Goal: Obtain resource: Download file/media

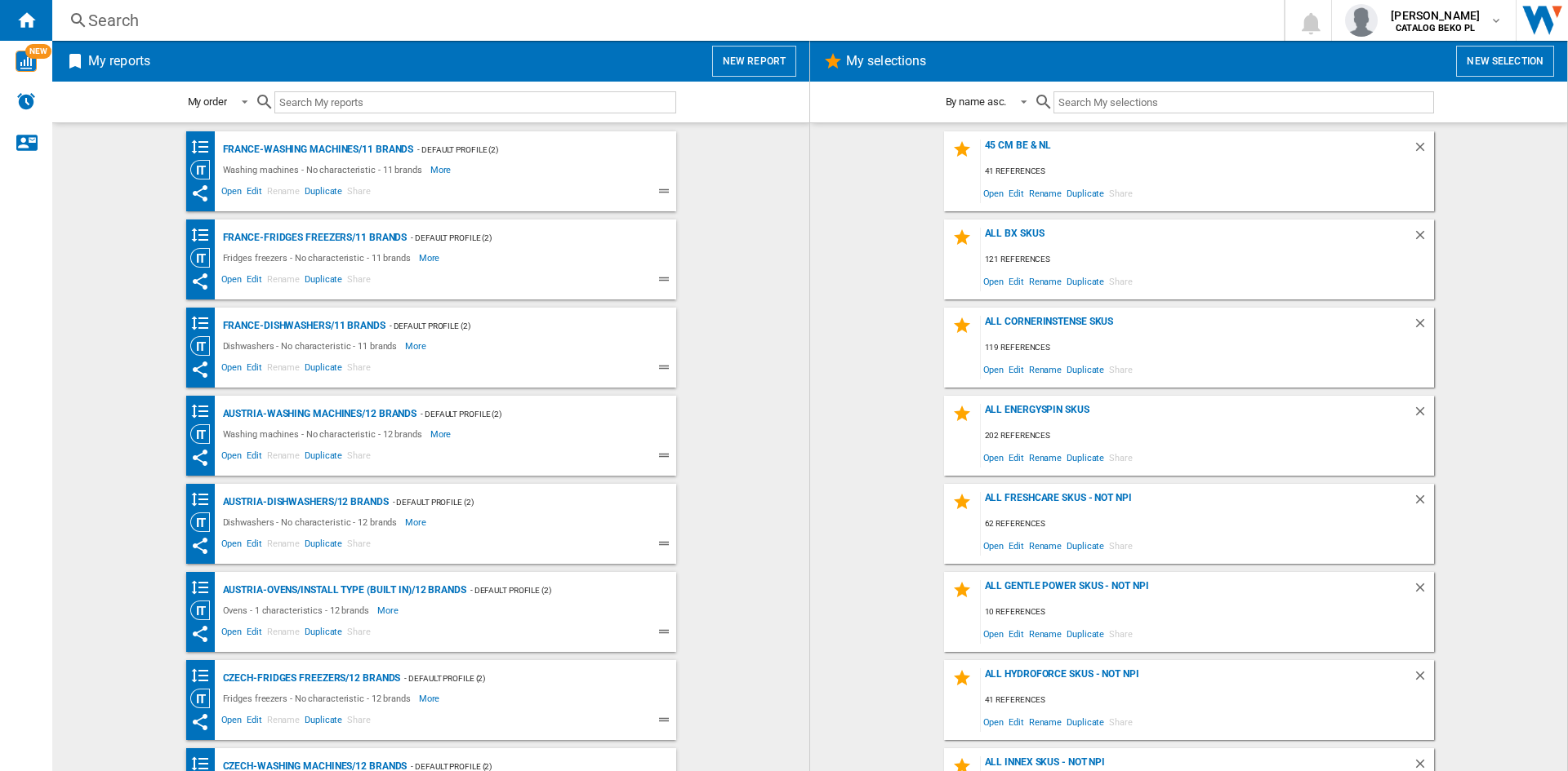
click at [734, 250] on wk-bookmarked-report "France-Fridges freezers/11 brands - Default profile (2) Fridges freezers - No c…" at bounding box center [430, 259] width 724 height 80
drag, startPoint x: 734, startPoint y: 250, endPoint x: 720, endPoint y: 198, distance: 53.9
click at [720, 198] on wk-bookmarked-report "France-Washing machines/11 brands - Default profile (2) Washing machines - No c…" at bounding box center [430, 171] width 724 height 80
click at [722, 215] on div "France-Washing machines/11 brands - Default profile (2) Washing machines - No c…" at bounding box center [430, 447] width 724 height 631
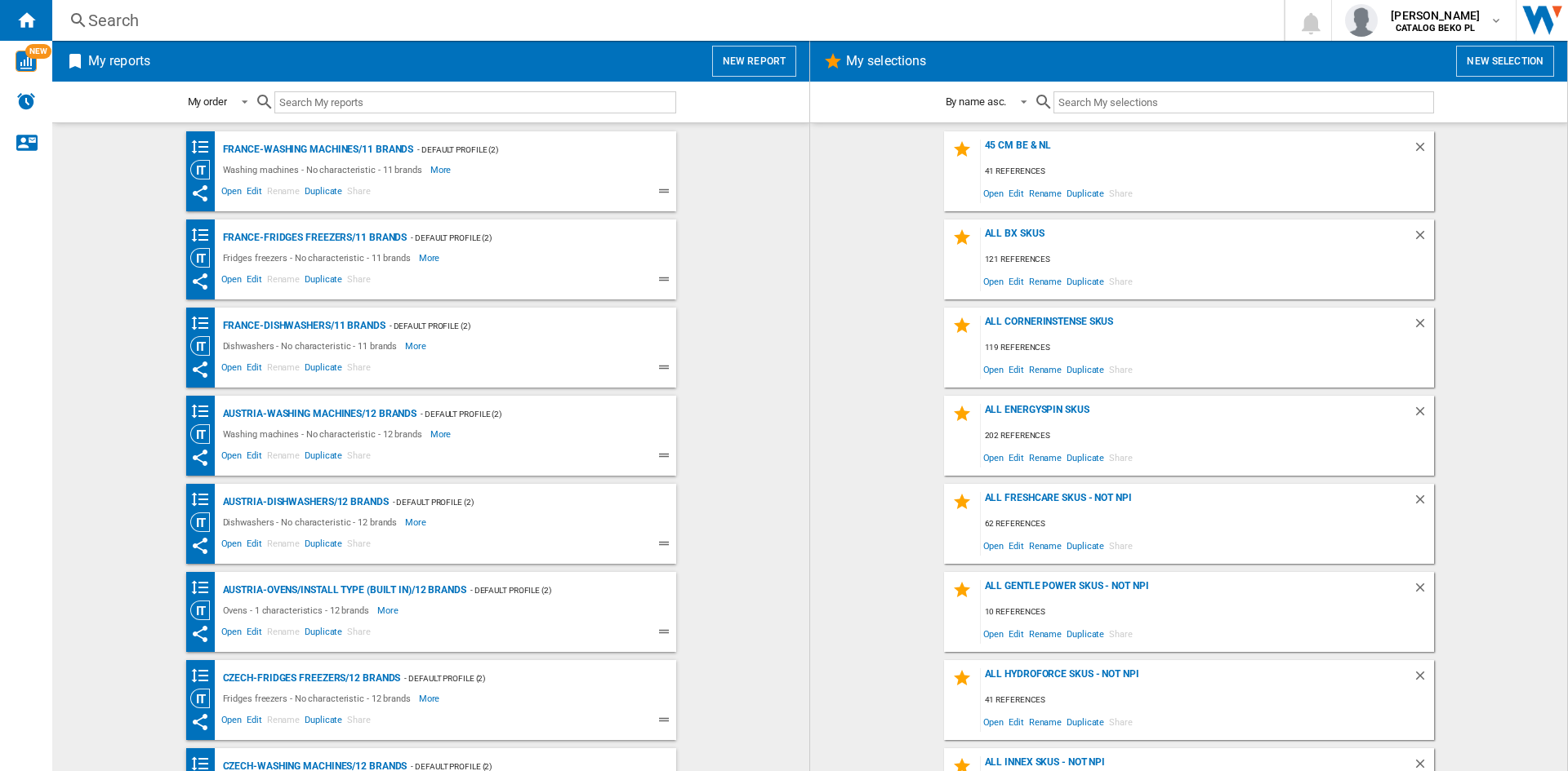
click at [722, 215] on div "France-Washing machines/11 brands - Default profile (2) Washing machines - No c…" at bounding box center [430, 447] width 724 height 631
click at [729, 216] on div "France-Washing machines/11 brands - Default profile (2) Washing machines - No c…" at bounding box center [430, 447] width 724 height 631
click at [760, 56] on button "New report" at bounding box center [754, 61] width 84 height 31
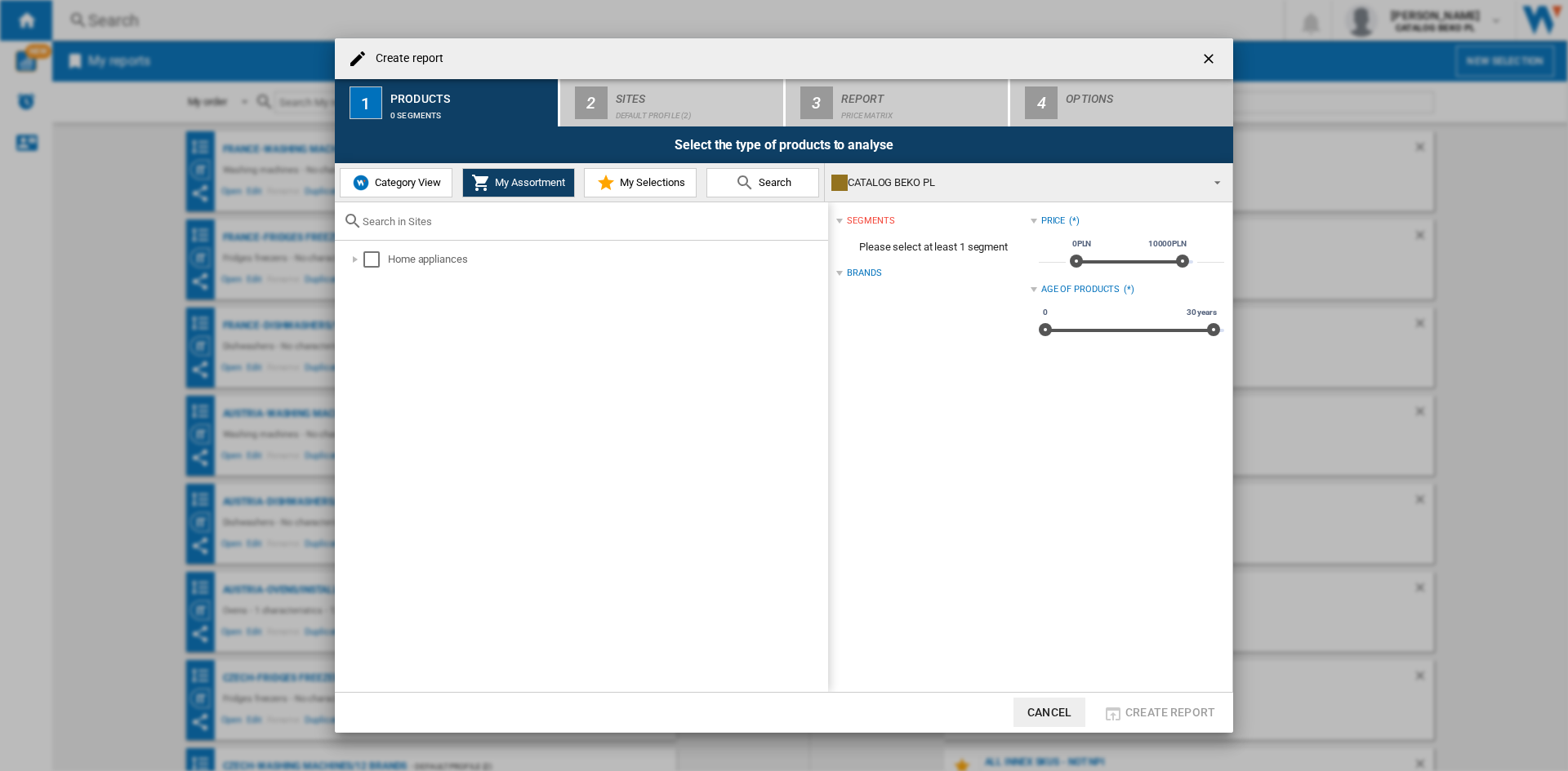
click at [403, 183] on span "Category View" at bounding box center [405, 182] width 70 height 13
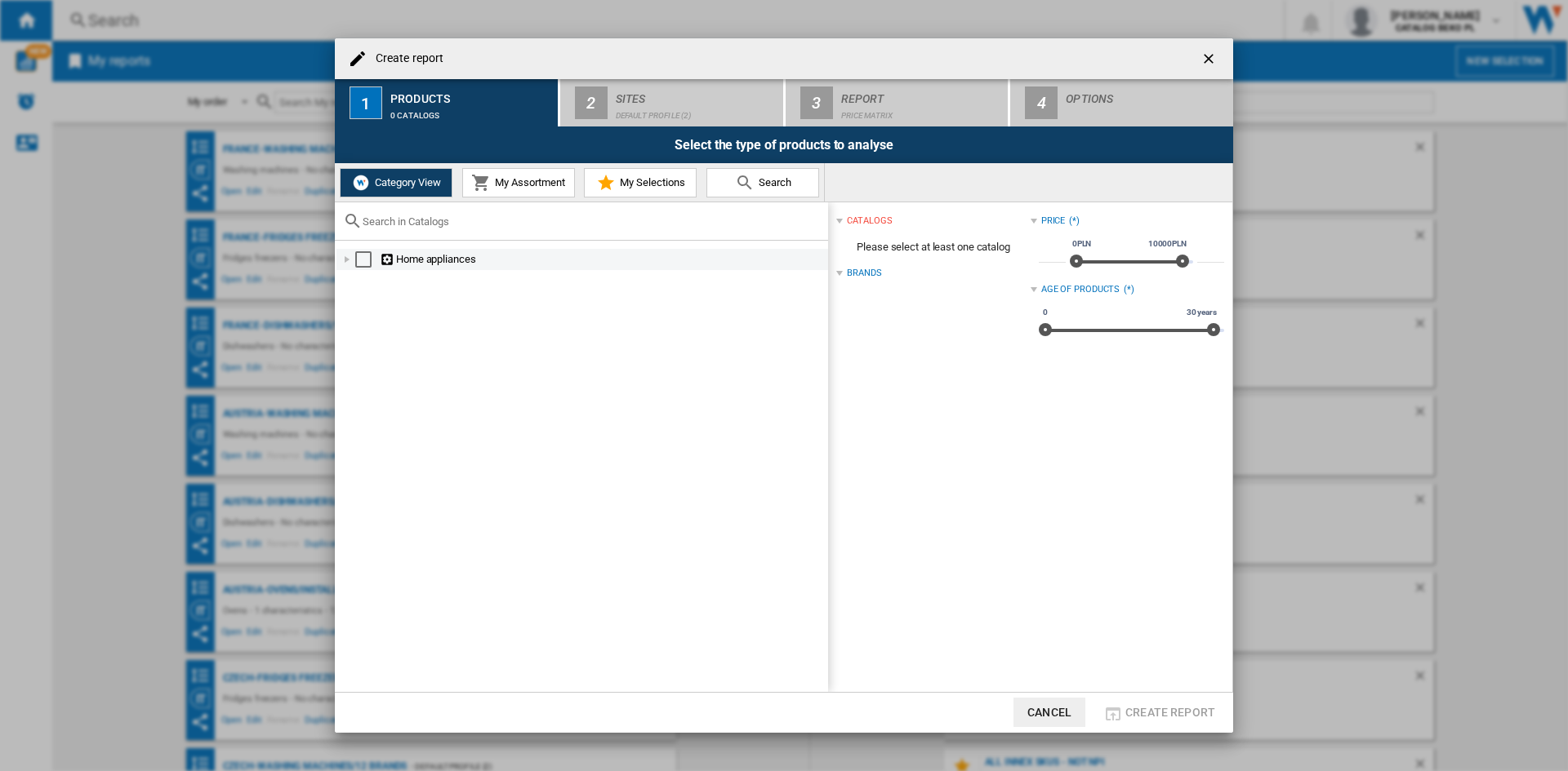
click at [346, 258] on div at bounding box center [346, 259] width 16 height 16
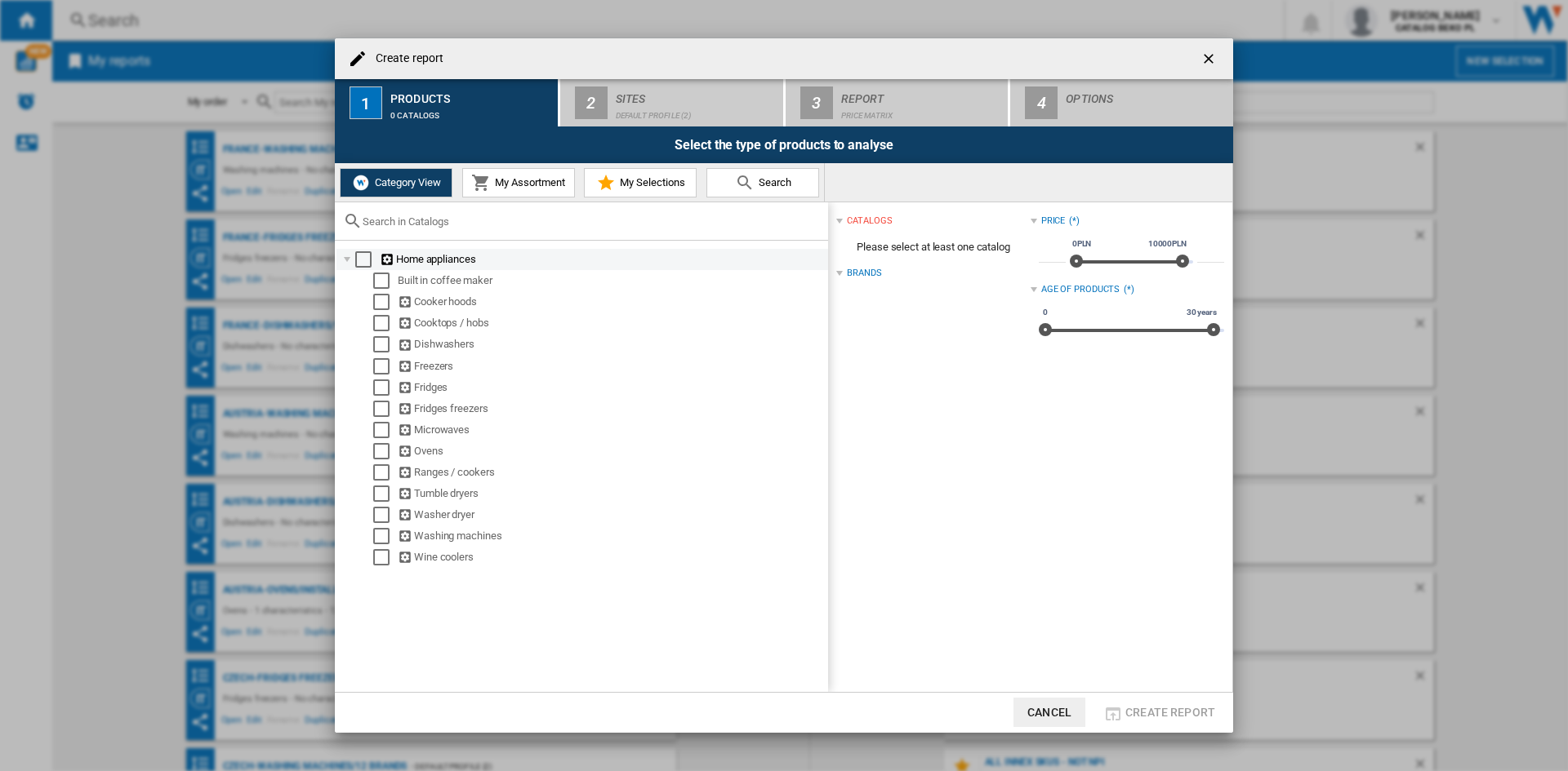
click at [356, 258] on div "Select" at bounding box center [363, 259] width 16 height 16
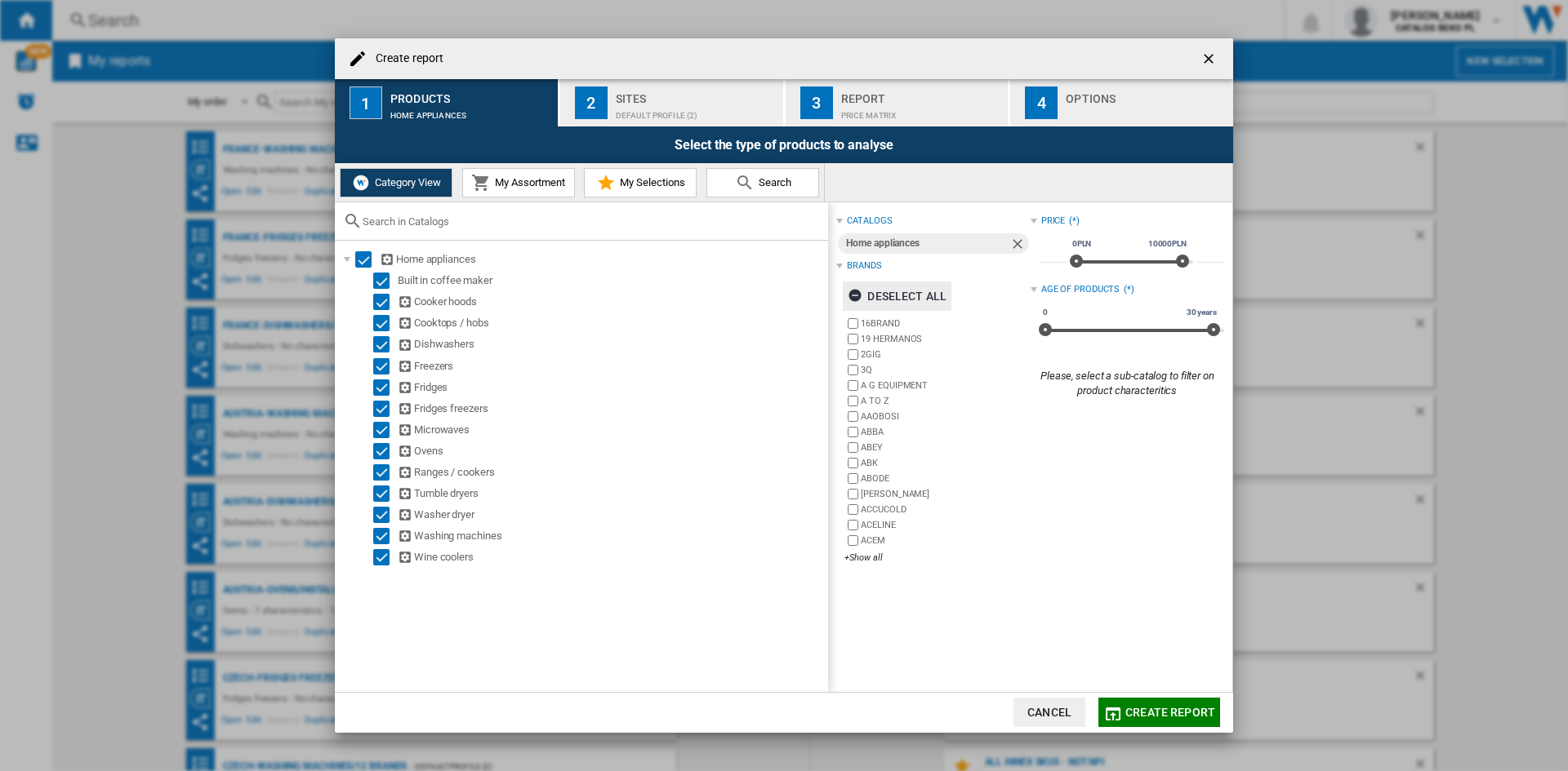
click at [913, 291] on div "Deselect all" at bounding box center [896, 296] width 99 height 29
click at [873, 561] on div "+Show all" at bounding box center [937, 557] width 185 height 13
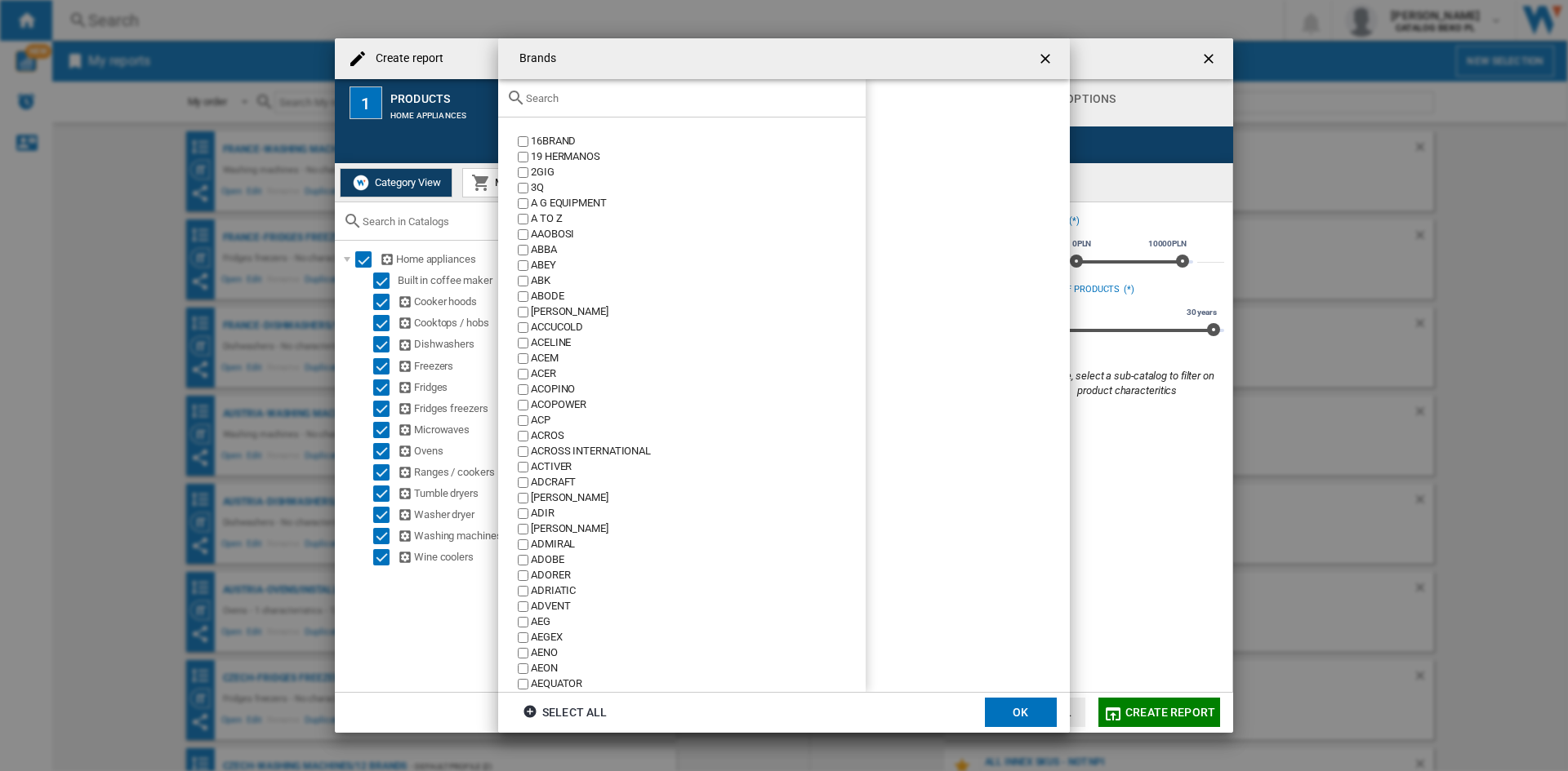
click at [683, 96] on input "text" at bounding box center [691, 98] width 332 height 13
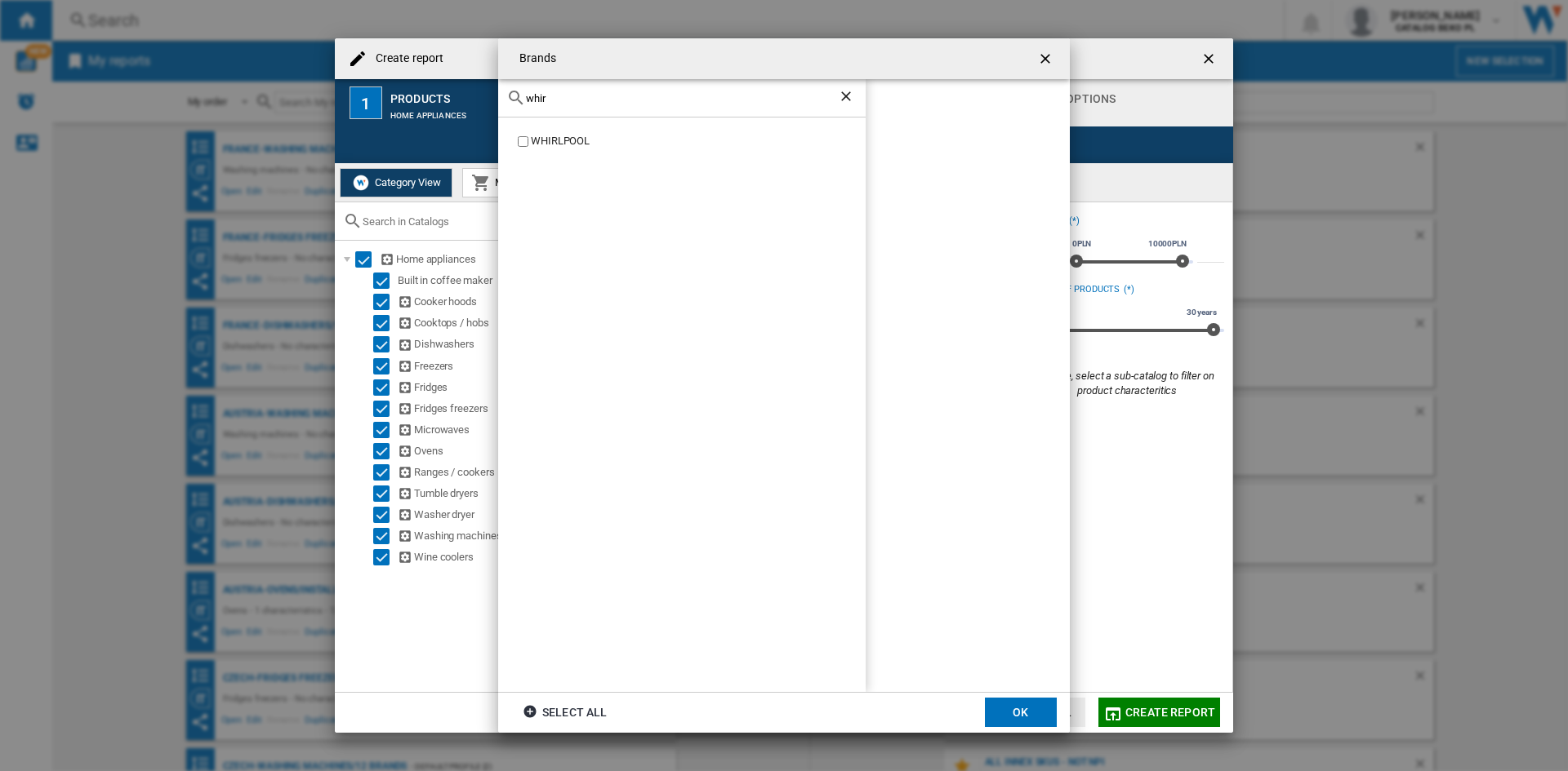
type input "whir"
click at [553, 138] on div "WHIRLPOOL" at bounding box center [698, 141] width 335 height 15
click at [1013, 694] on md-dialog-actions "Select all OK" at bounding box center [783, 712] width 572 height 40
click at [1012, 704] on button "OK" at bounding box center [1020, 712] width 72 height 29
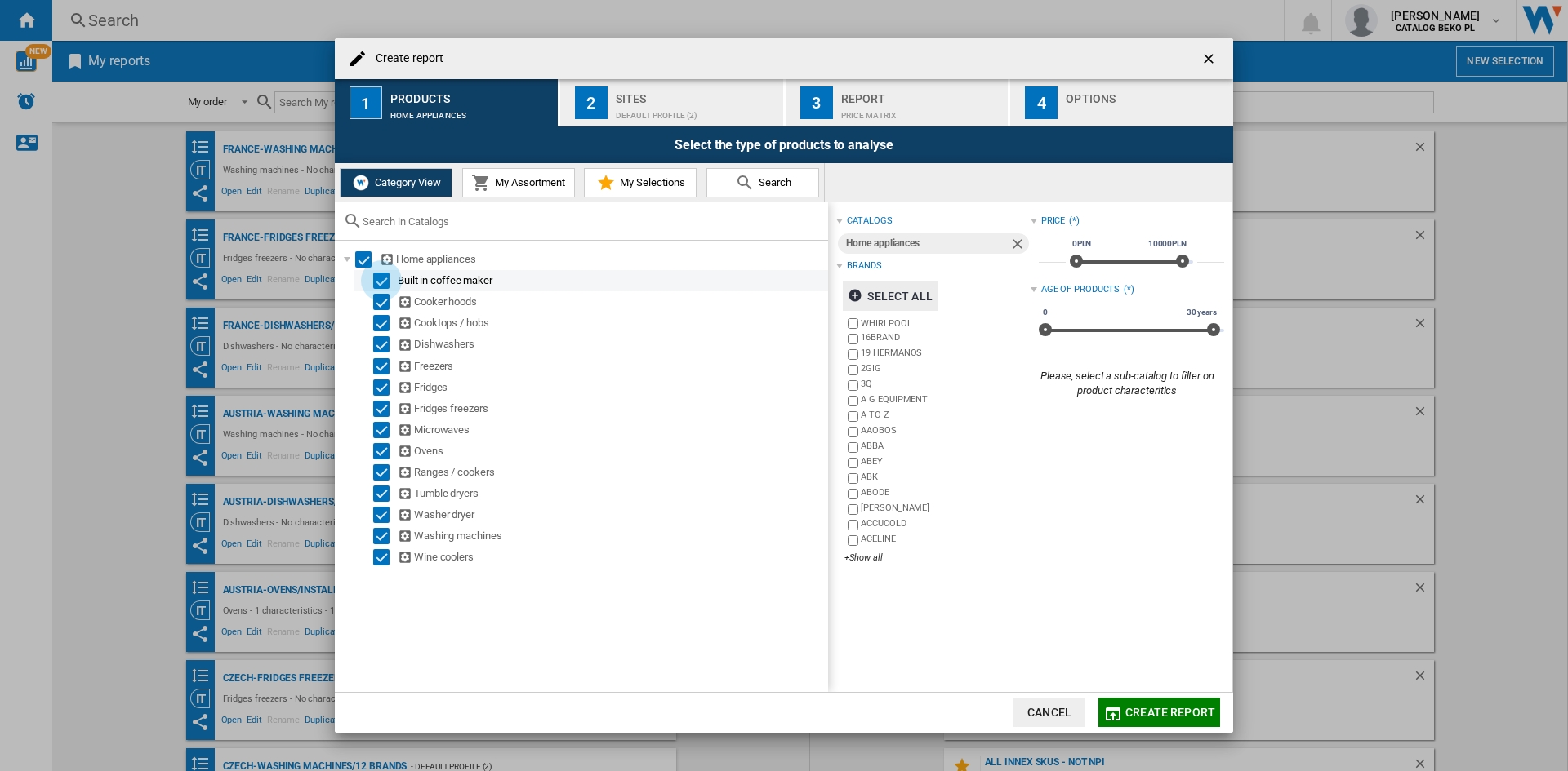
click at [376, 276] on div "Select" at bounding box center [381, 280] width 16 height 16
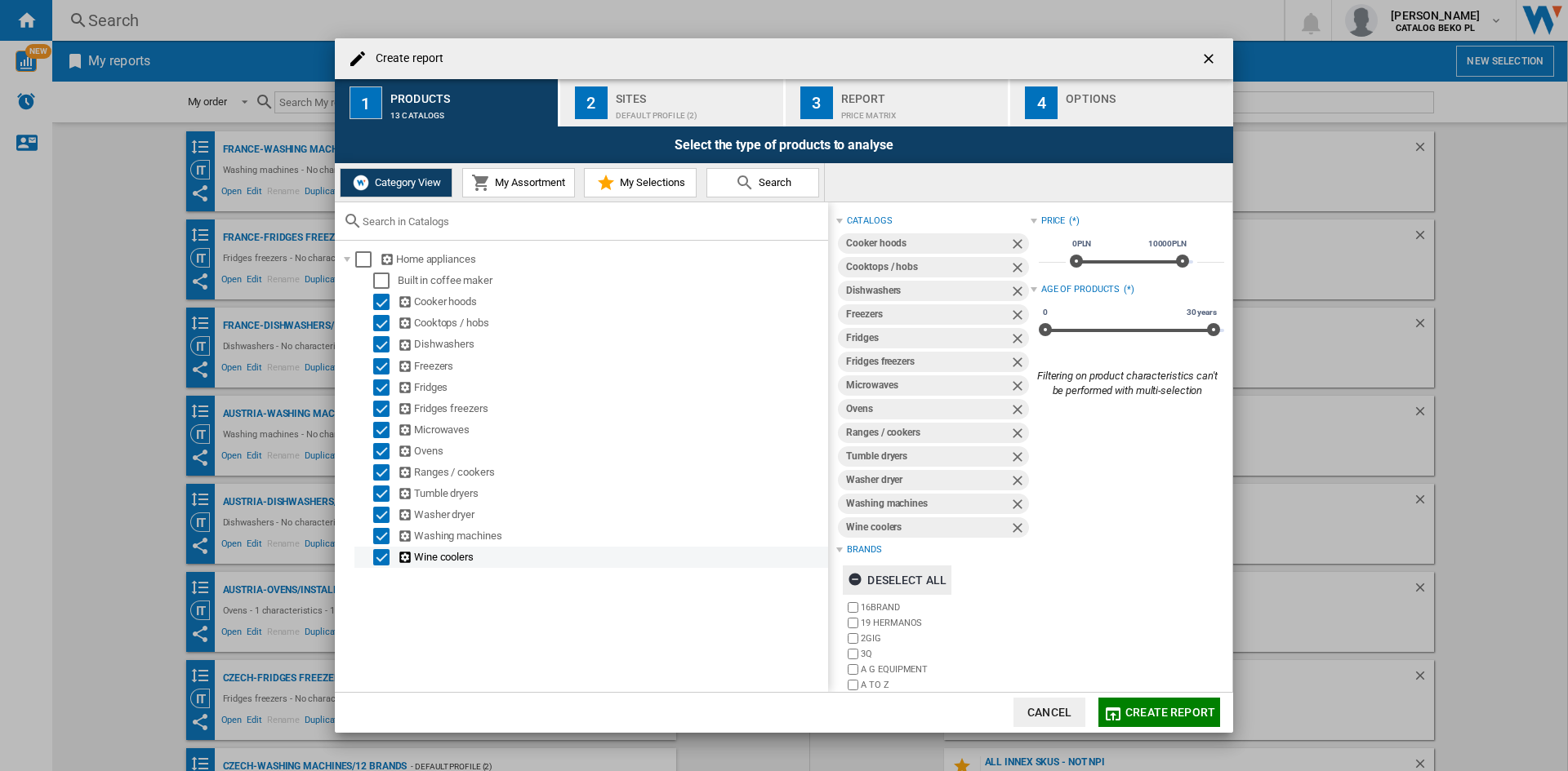
click at [381, 568] on div "Wine coolers" at bounding box center [591, 557] width 473 height 21
click at [381, 561] on div "Select" at bounding box center [381, 557] width 16 height 16
click at [691, 102] on div "Sites" at bounding box center [696, 94] width 161 height 17
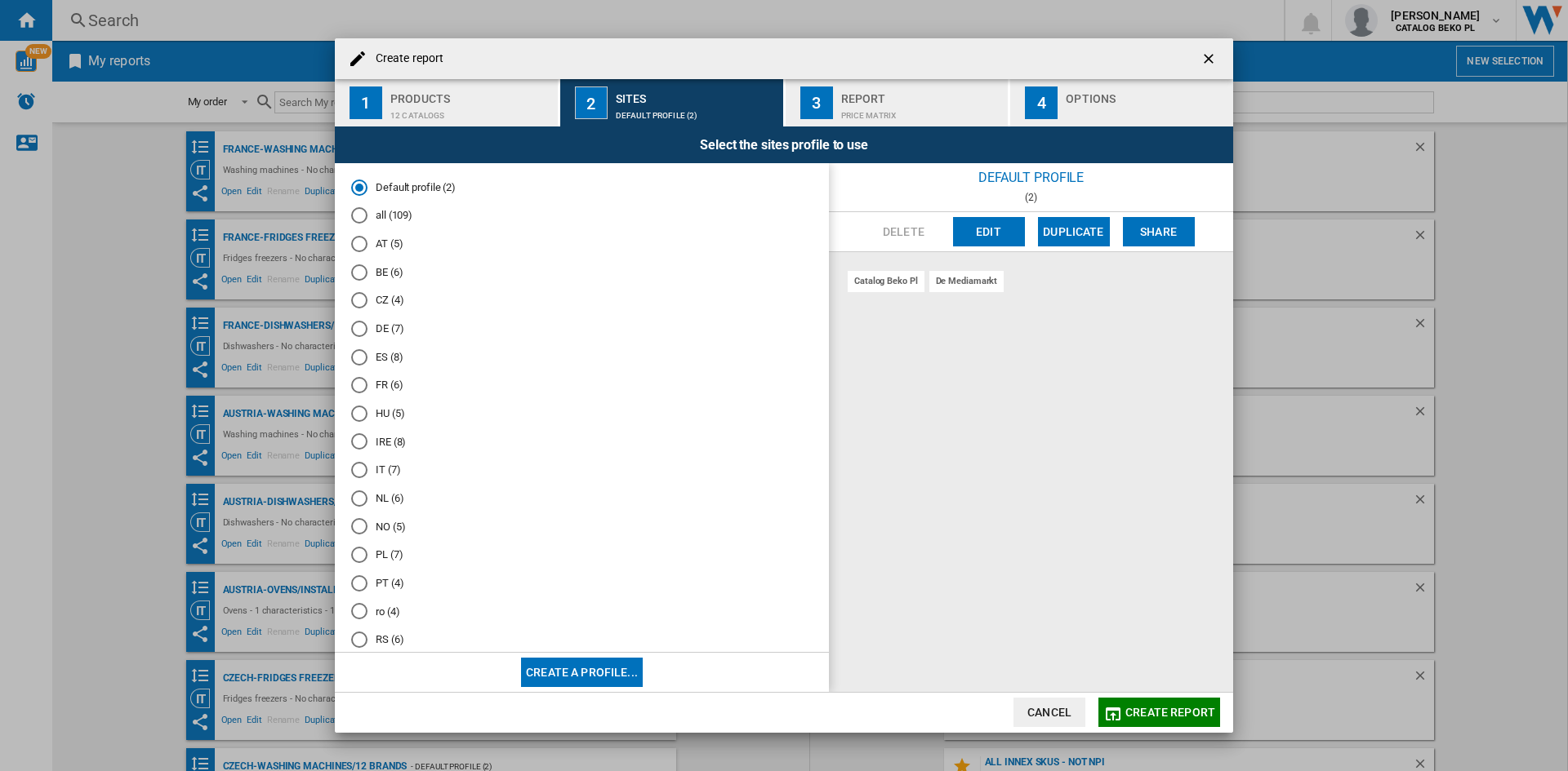
click at [386, 354] on md-radio-button "ES (8)" at bounding box center [582, 357] width 461 height 15
click at [989, 226] on button "Edit" at bounding box center [989, 231] width 72 height 29
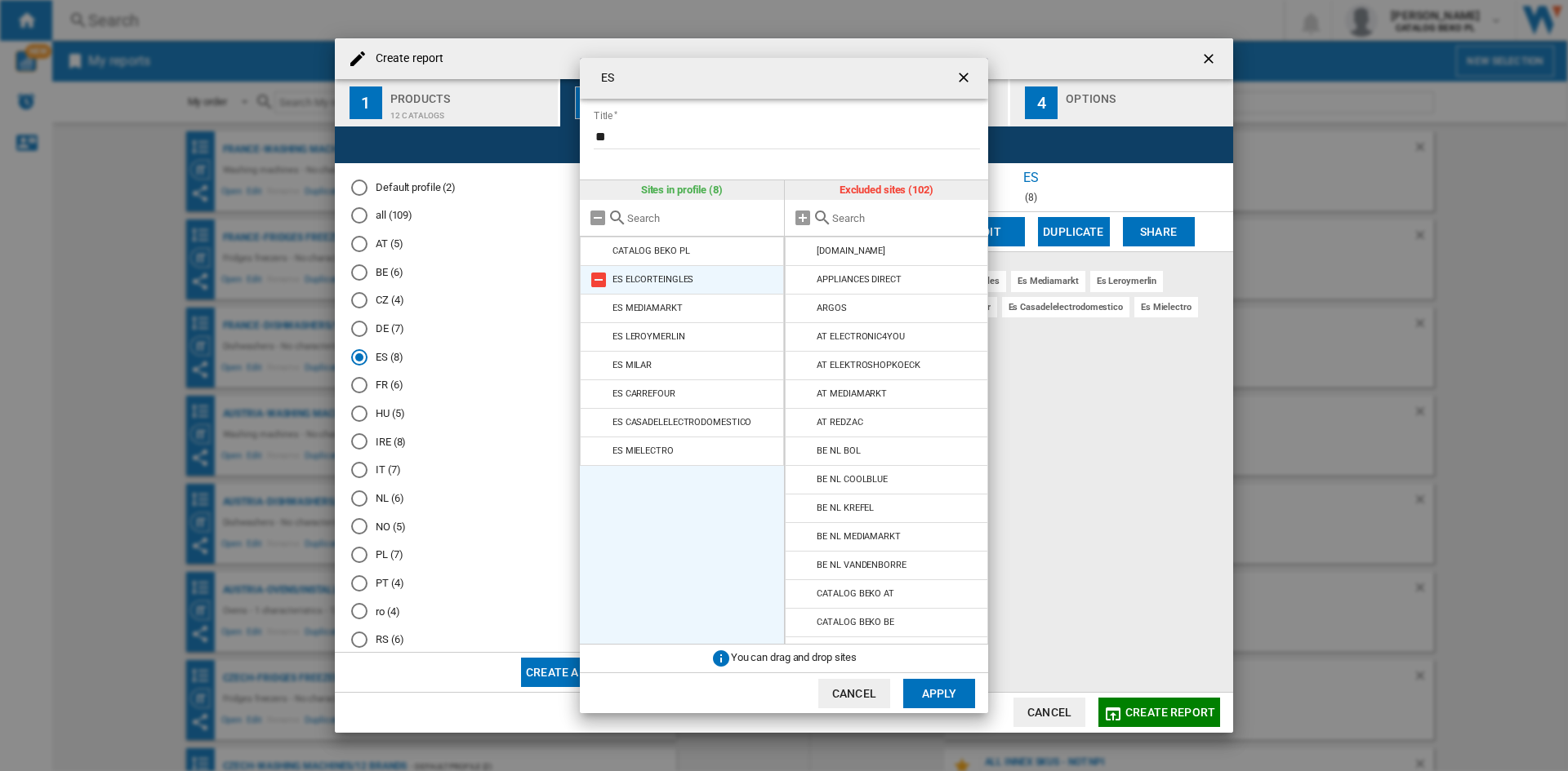
click at [599, 282] on md-icon at bounding box center [598, 279] width 19 height 19
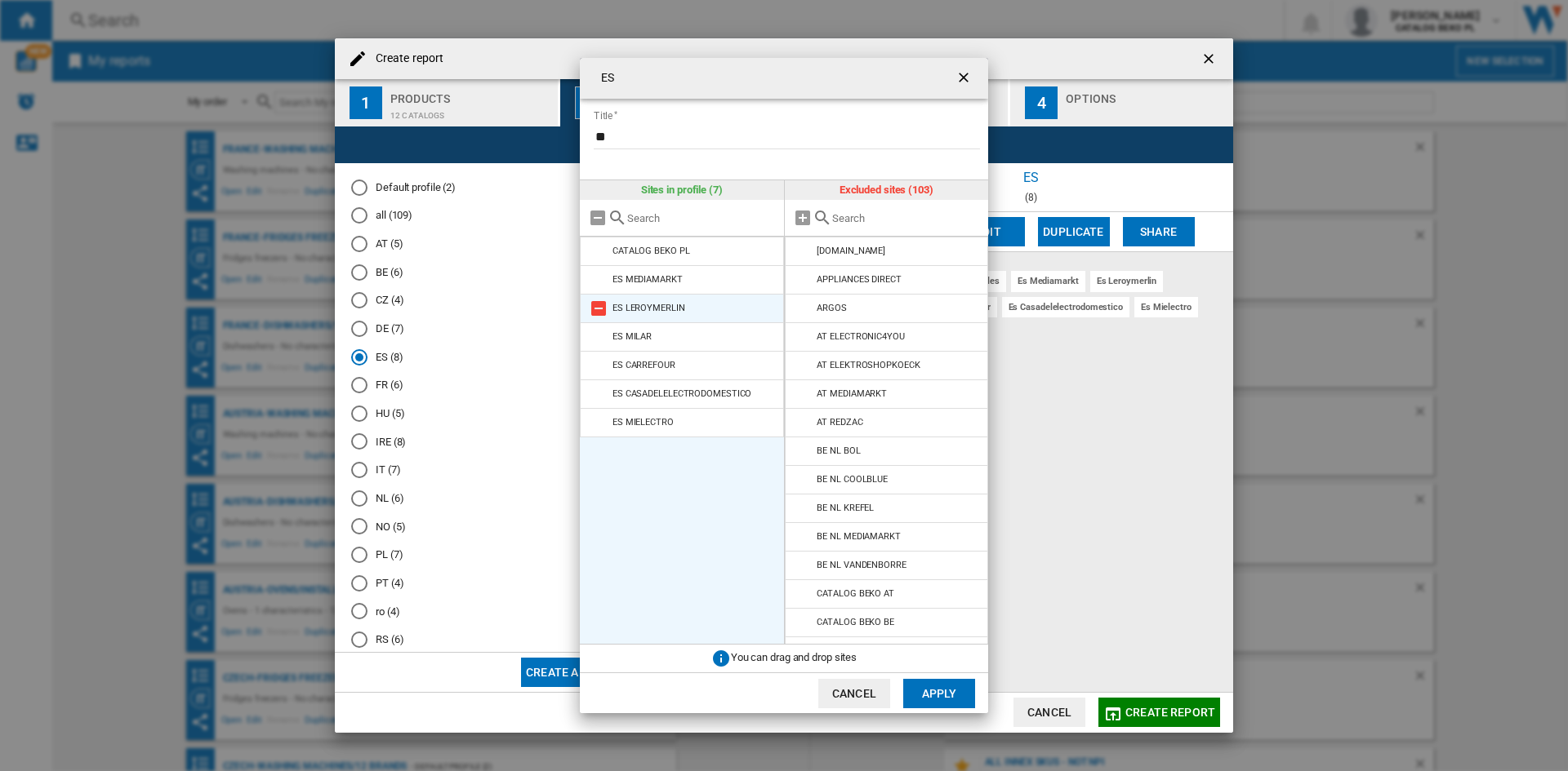
click at [599, 308] on md-icon at bounding box center [598, 308] width 19 height 19
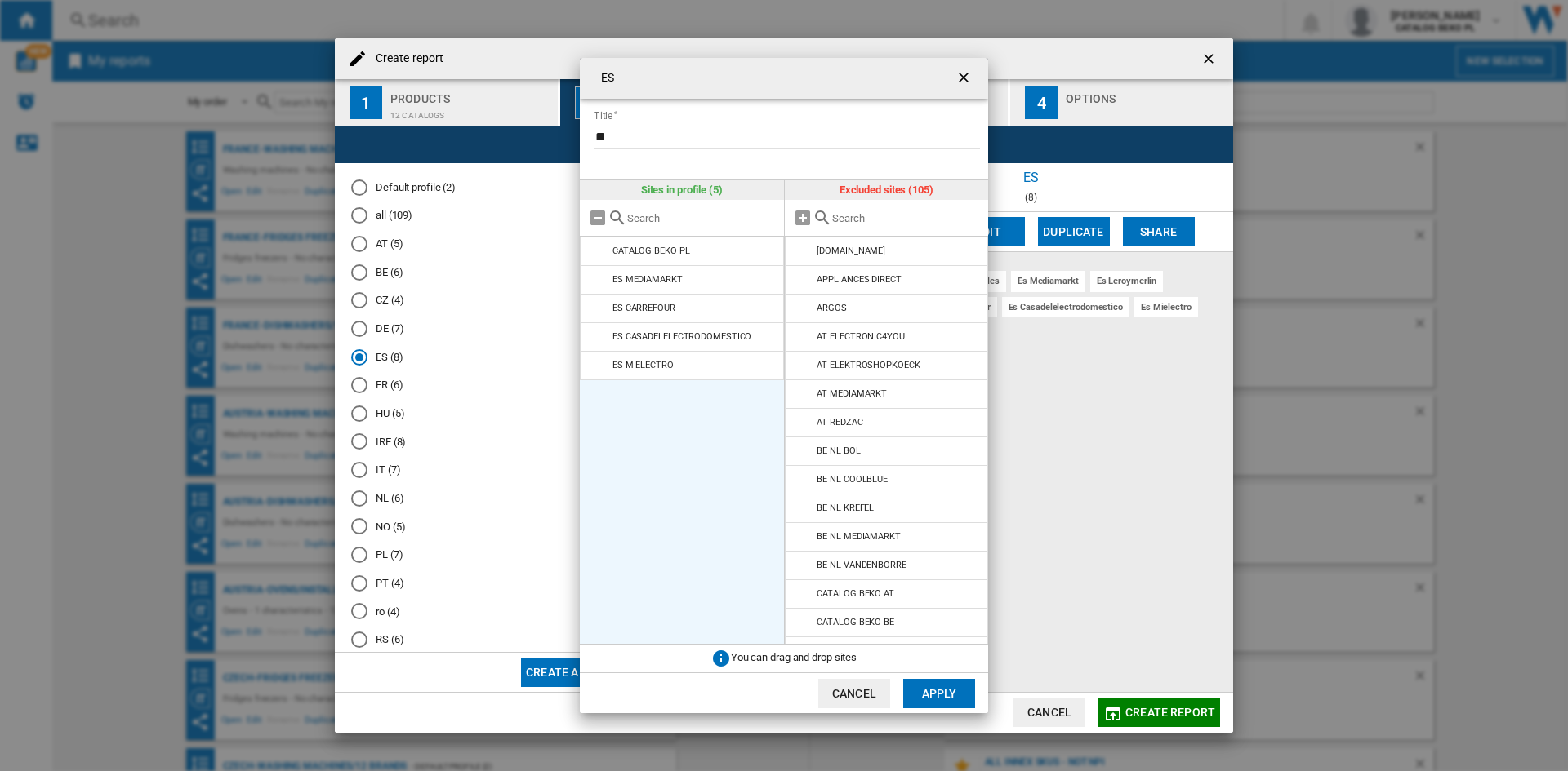
click at [599, 308] on md-icon at bounding box center [598, 308] width 19 height 19
click at [599, 327] on md-icon at bounding box center [598, 337] width 19 height 19
click at [599, 308] on md-icon at bounding box center [598, 308] width 19 height 19
click at [943, 700] on button "Apply" at bounding box center [938, 694] width 72 height 29
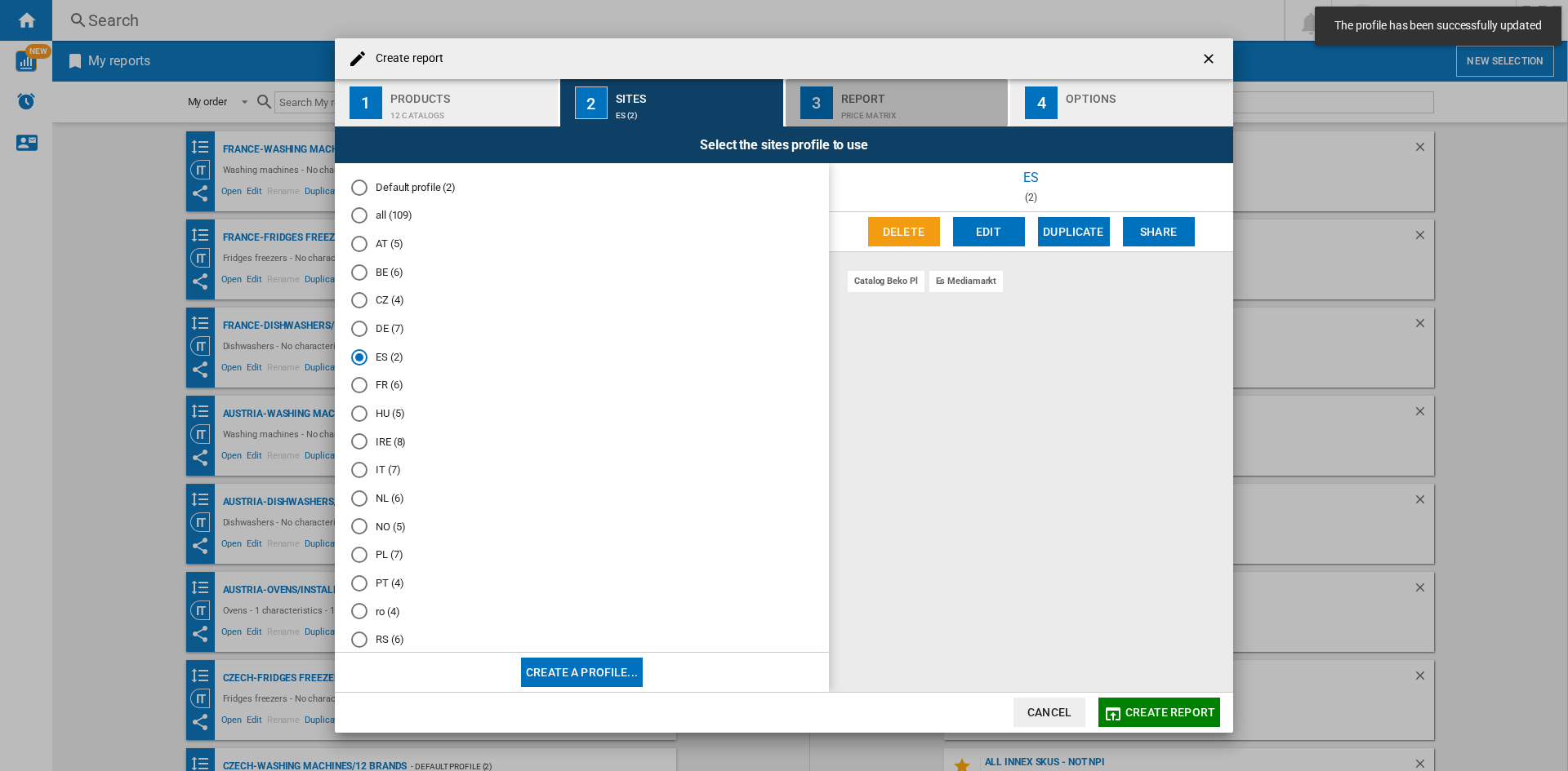
click at [928, 94] on div "Report" at bounding box center [921, 94] width 161 height 17
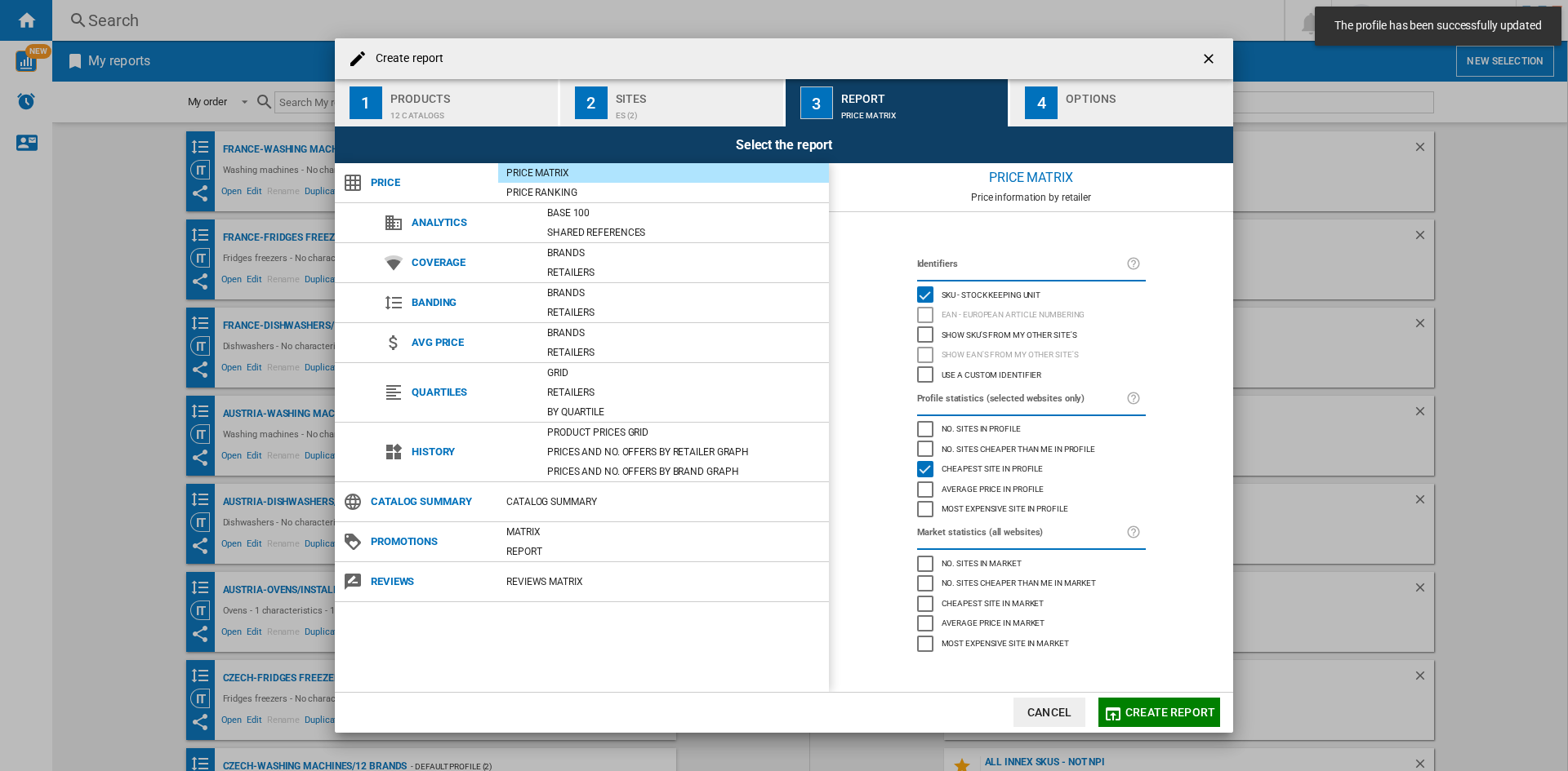
click at [1060, 88] on button "4 Options" at bounding box center [1121, 103] width 223 height 47
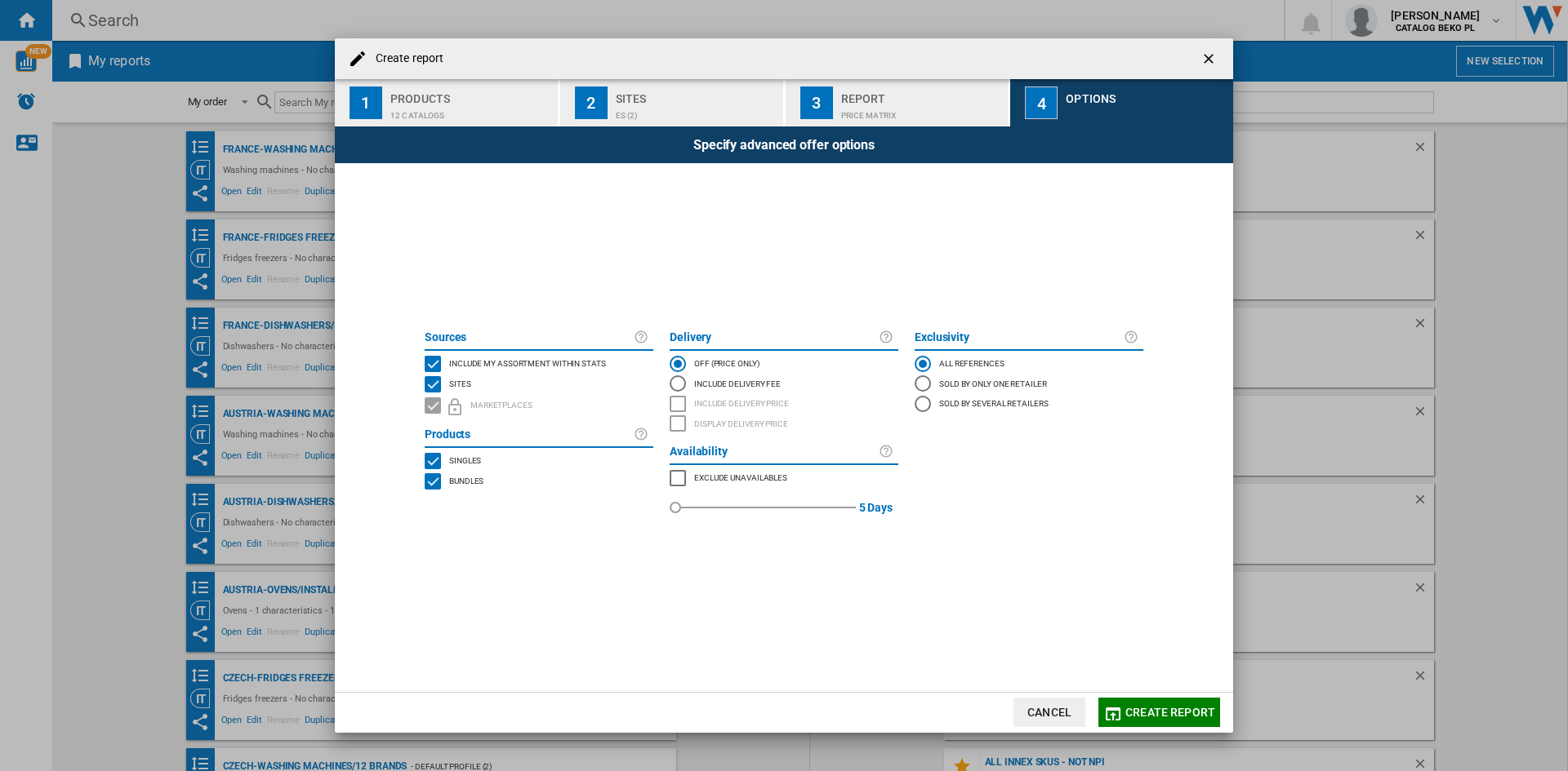
click at [515, 354] on md-checkbox "Include my assortment within stats" at bounding box center [538, 364] width 228 height 20
click at [1195, 713] on span "Create report" at bounding box center [1170, 713] width 90 height 13
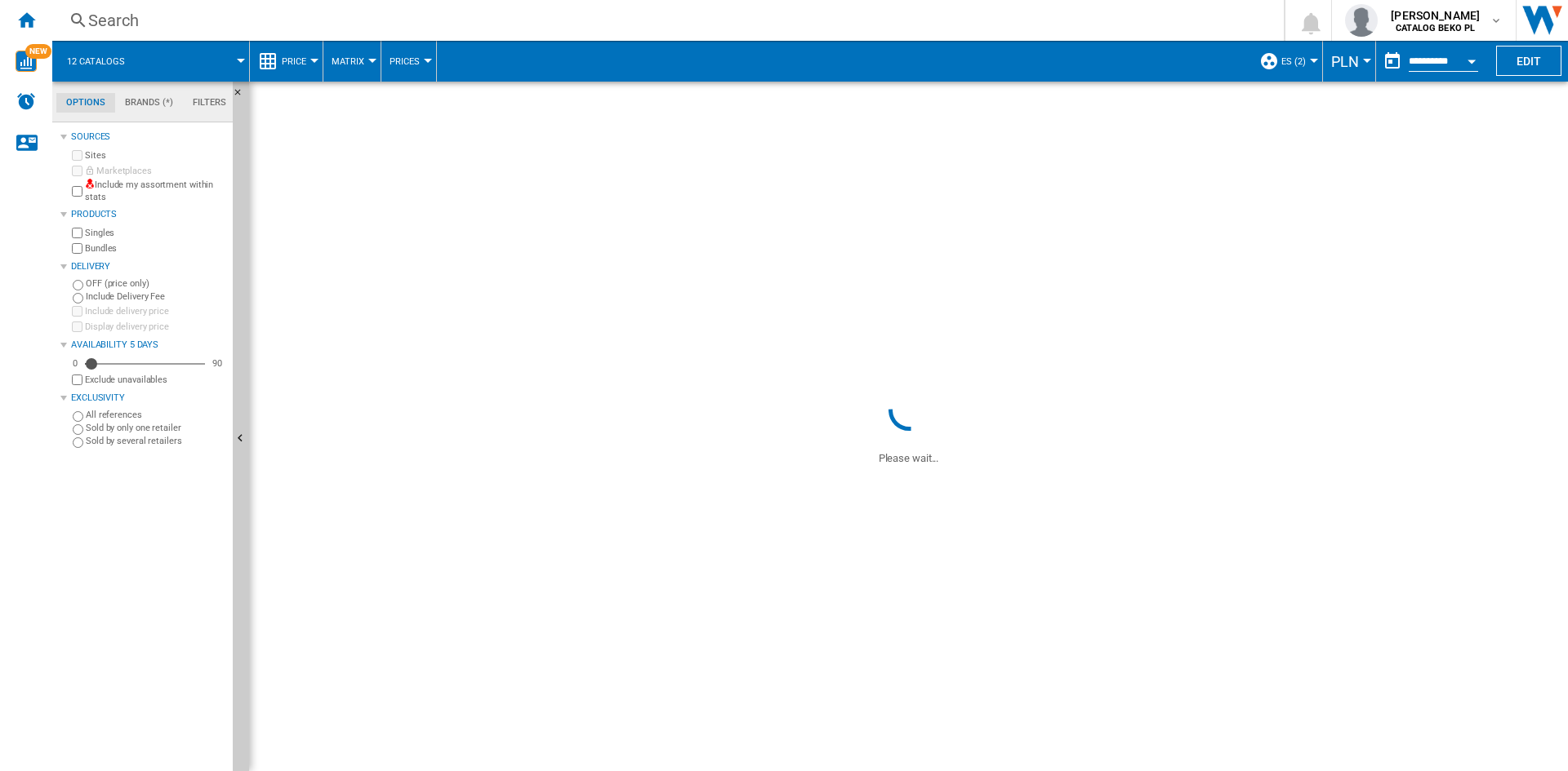
click at [1331, 63] on span "PLN" at bounding box center [1344, 61] width 28 height 17
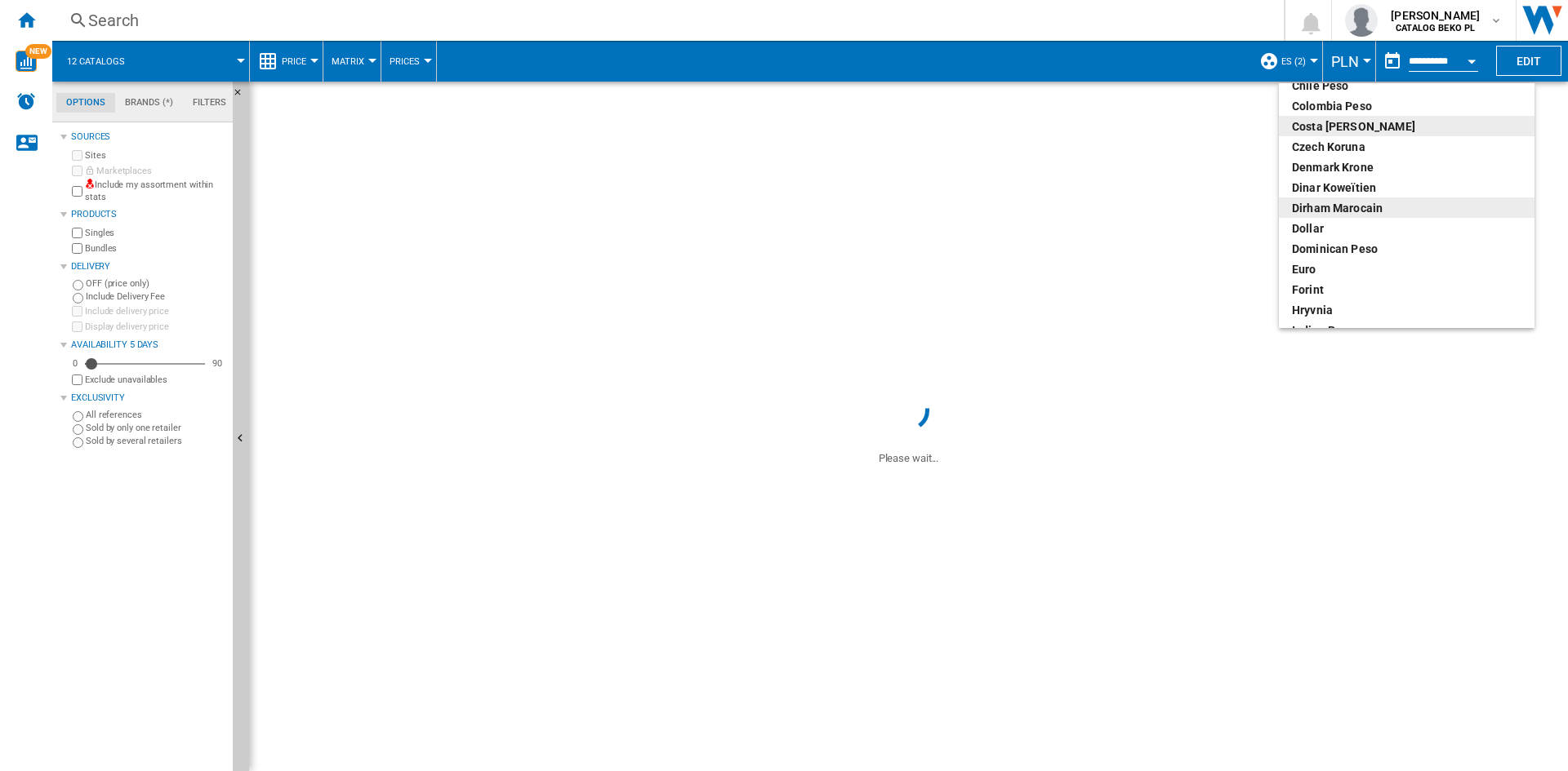
scroll to position [163, 0]
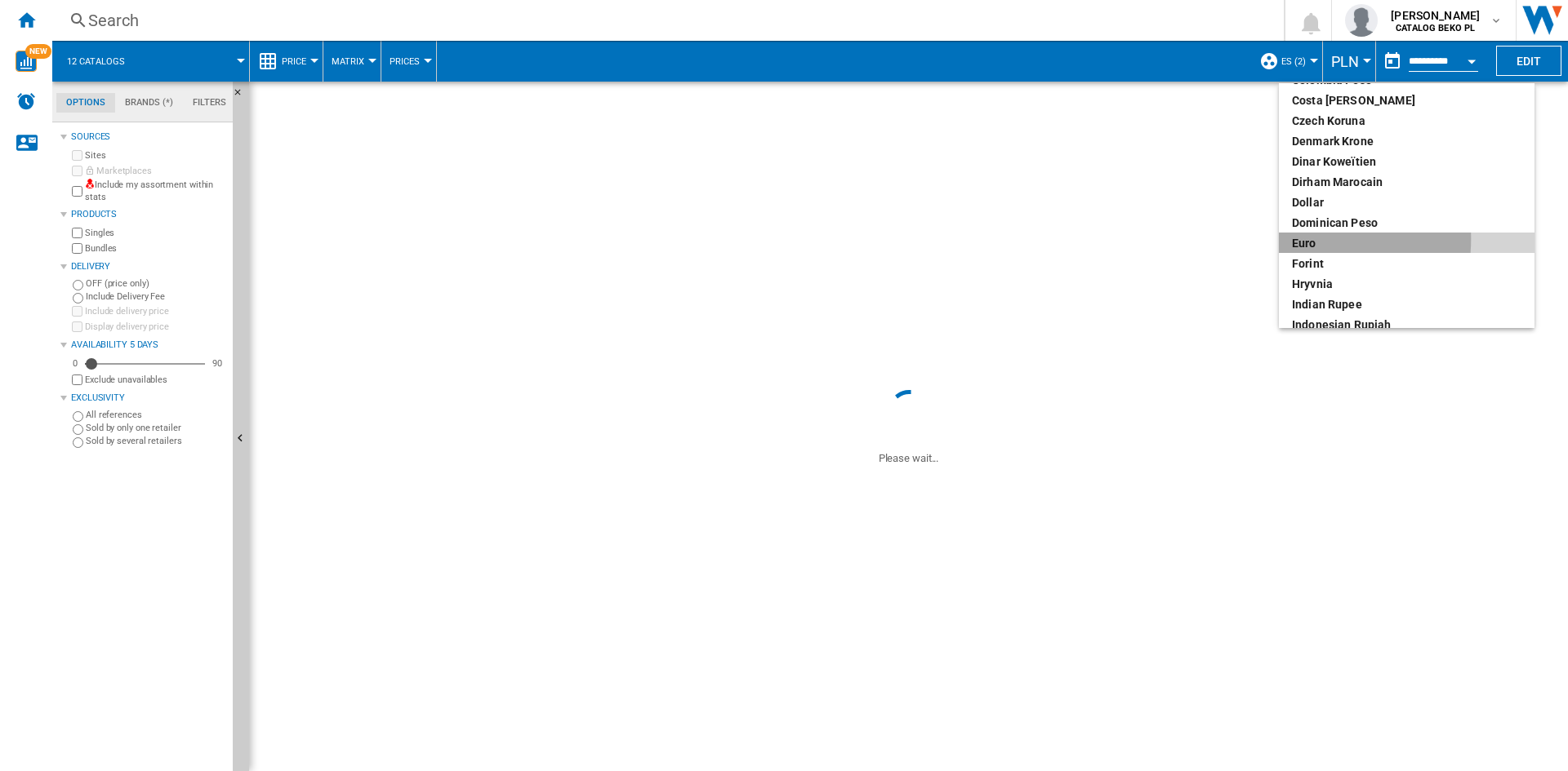
click at [1293, 239] on div "euro" at bounding box center [1406, 242] width 229 height 16
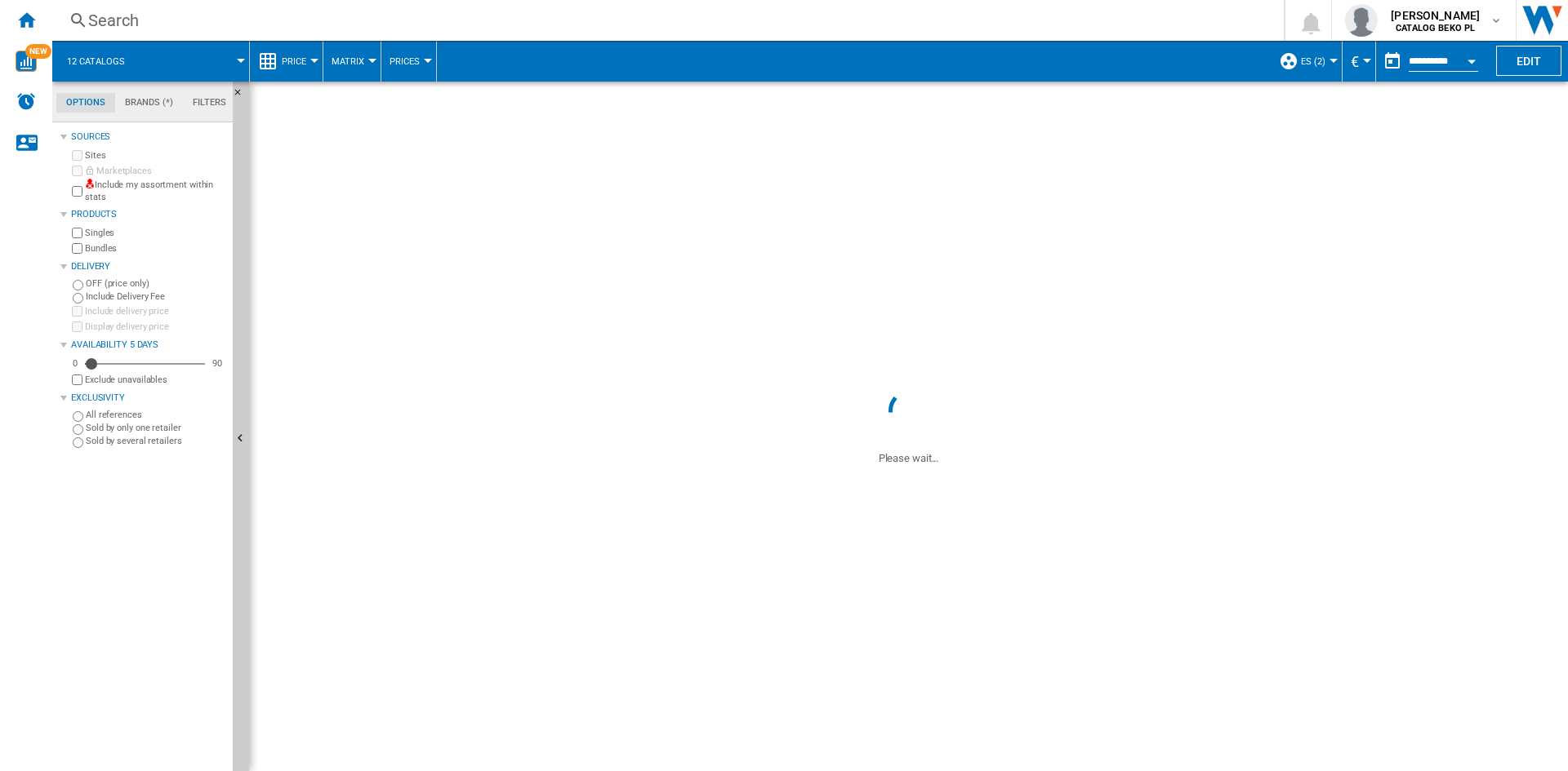
click at [294, 61] on span "Price" at bounding box center [294, 61] width 24 height 11
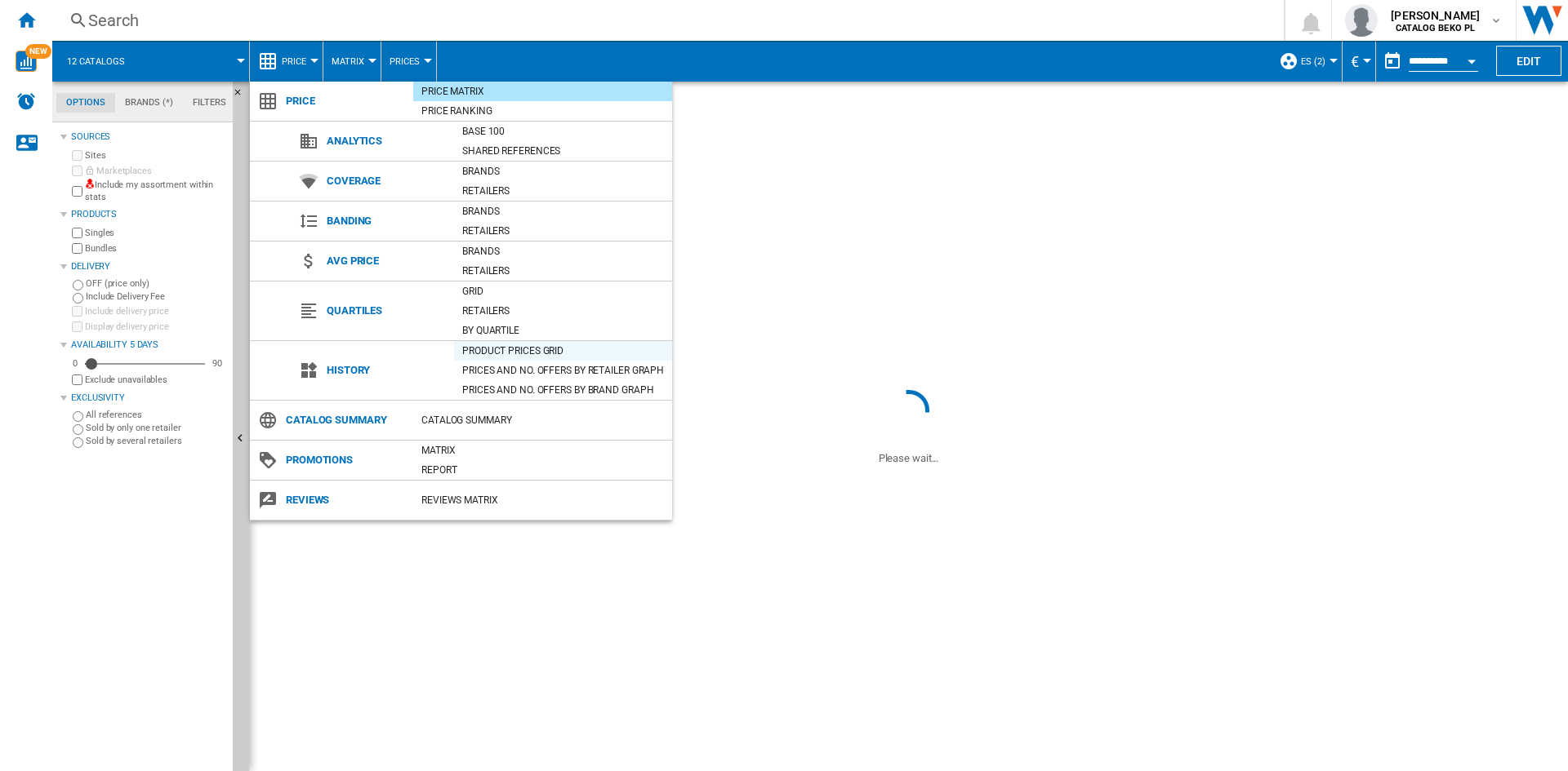
click at [545, 348] on div "Product prices grid" at bounding box center [563, 350] width 218 height 16
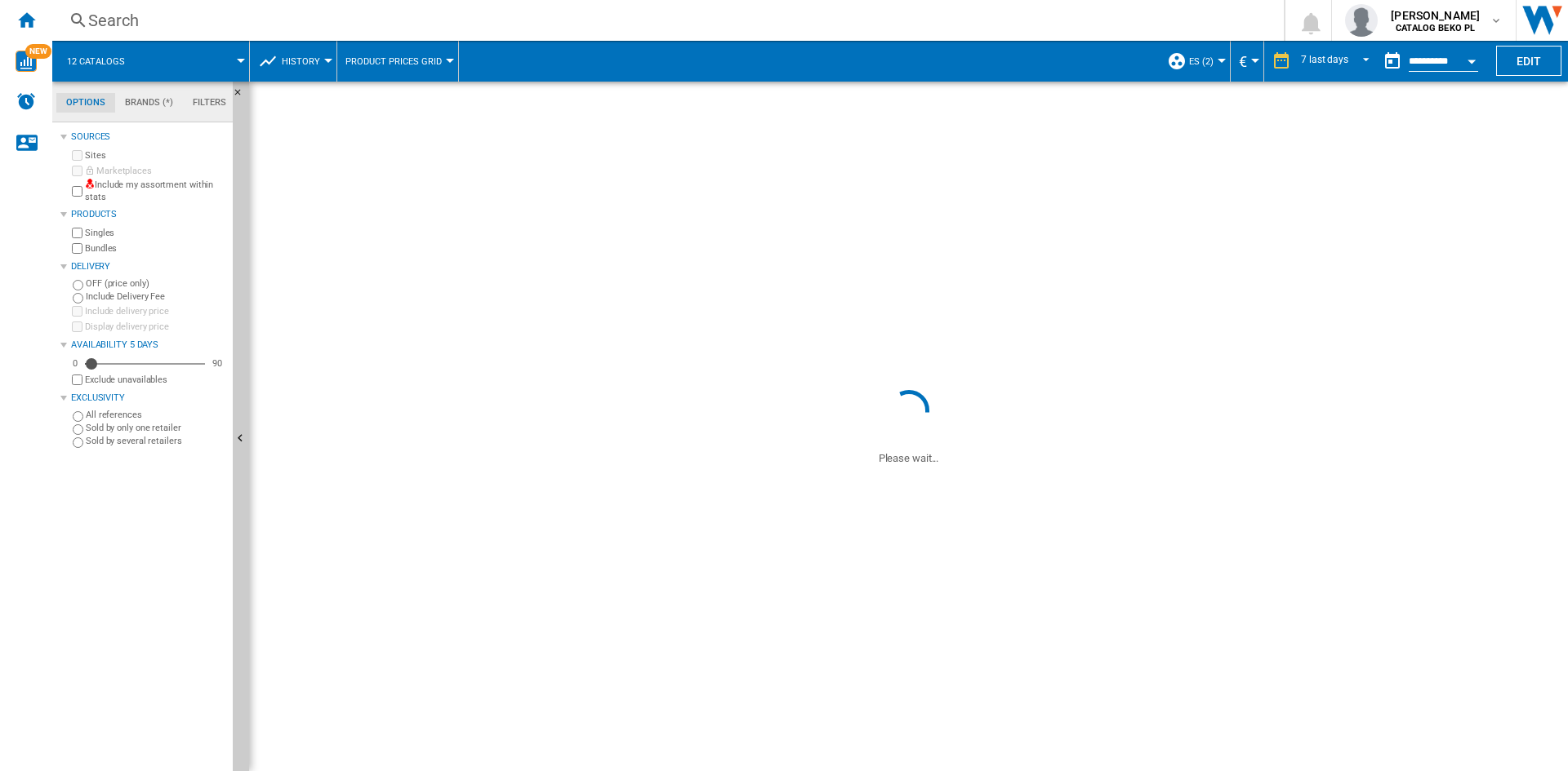
click at [957, 99] on span at bounding box center [909, 234] width 1319 height 305
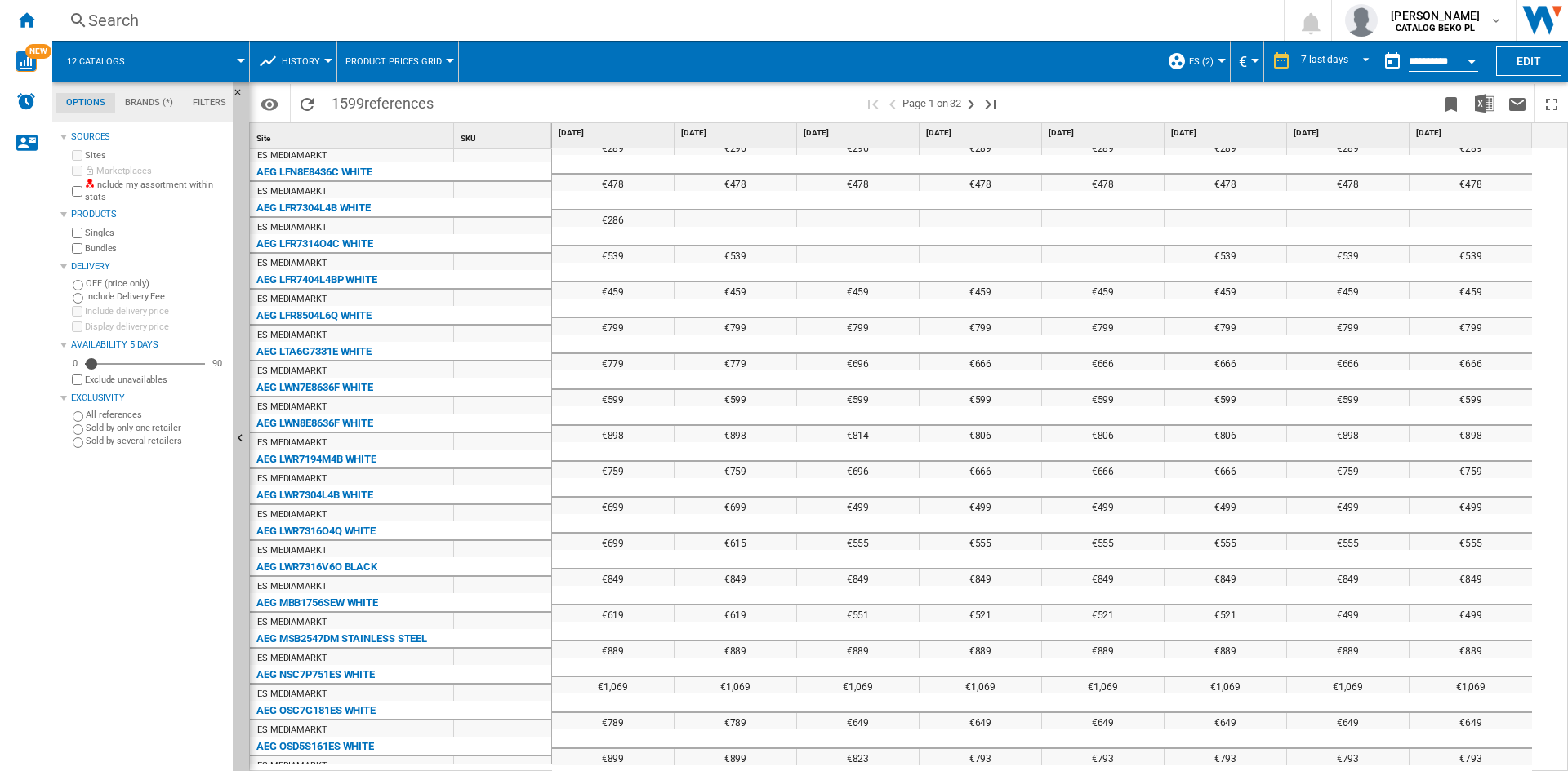
scroll to position [928, 0]
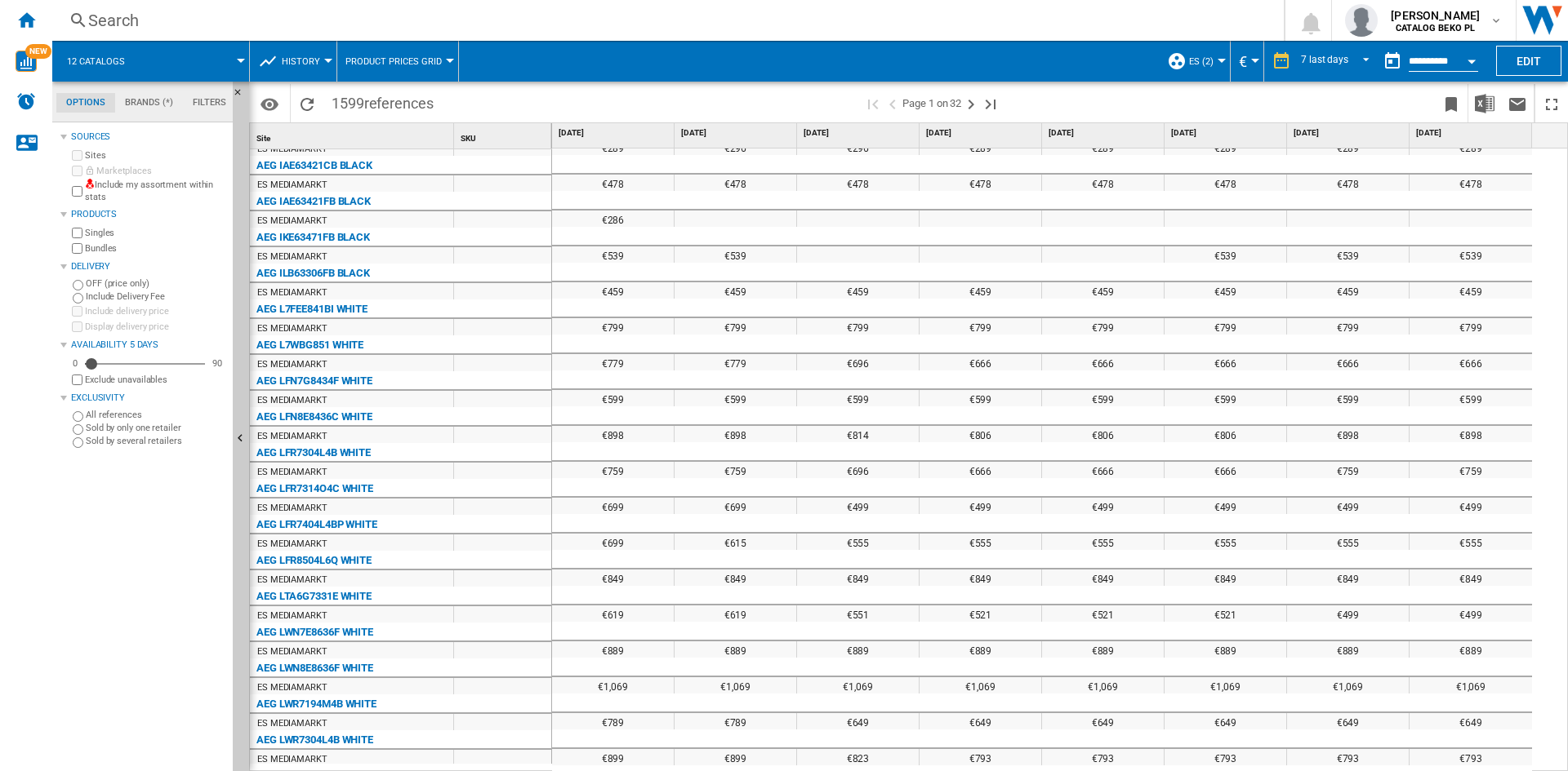
click at [148, 104] on md-tab-item "Brands (*)" at bounding box center [149, 103] width 67 height 19
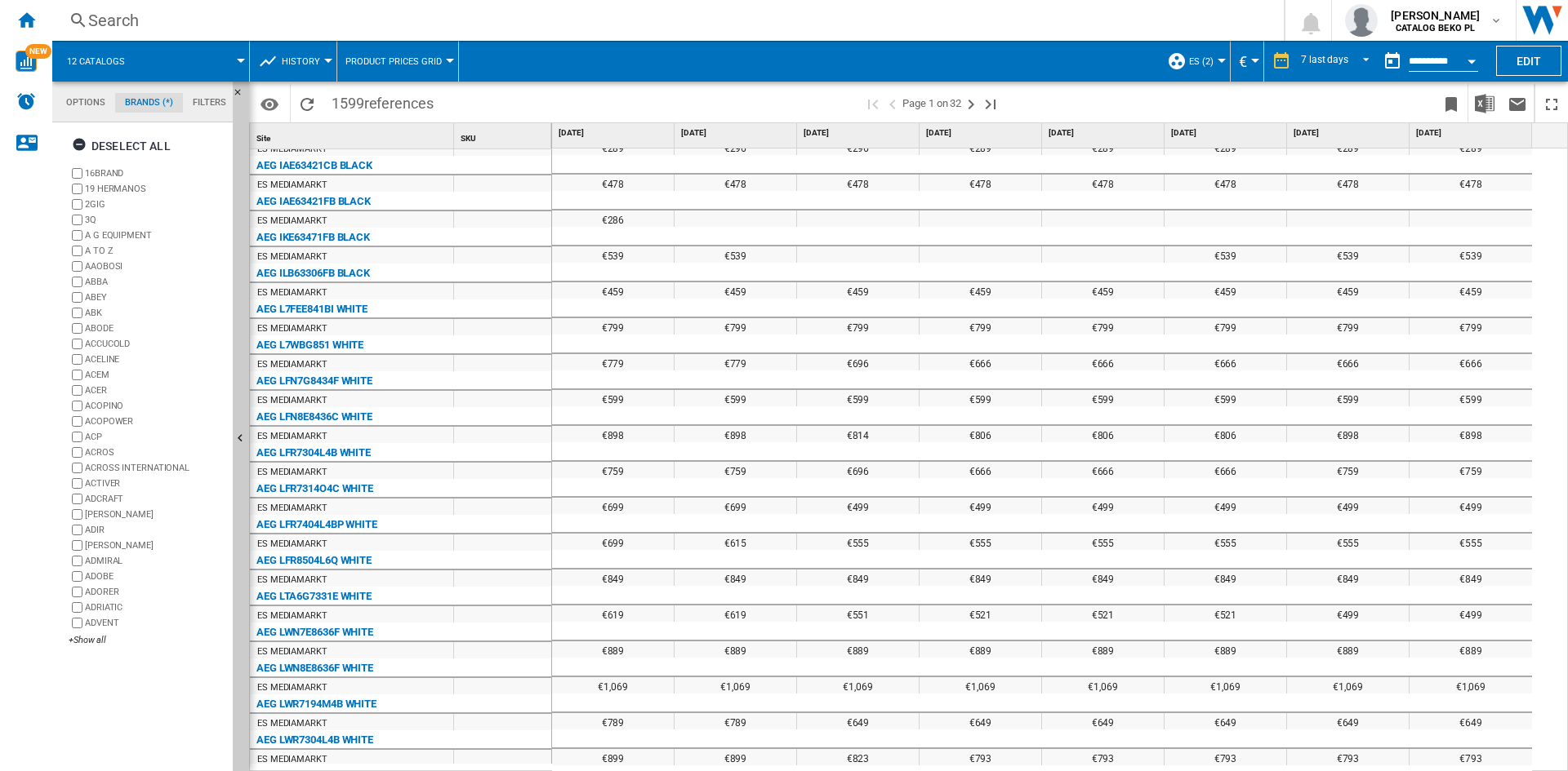
scroll to position [63, 0]
click at [120, 147] on div "Deselect all" at bounding box center [120, 146] width 99 height 29
click at [76, 632] on div "16BRAND 19 HERMANOS 2GIG 3Q A G EQUIPMENT A TO Z [GEOGRAPHIC_DATA] ABBA ABEY AB…" at bounding box center [147, 407] width 157 height 484
click at [79, 638] on div "+Show all" at bounding box center [147, 640] width 157 height 13
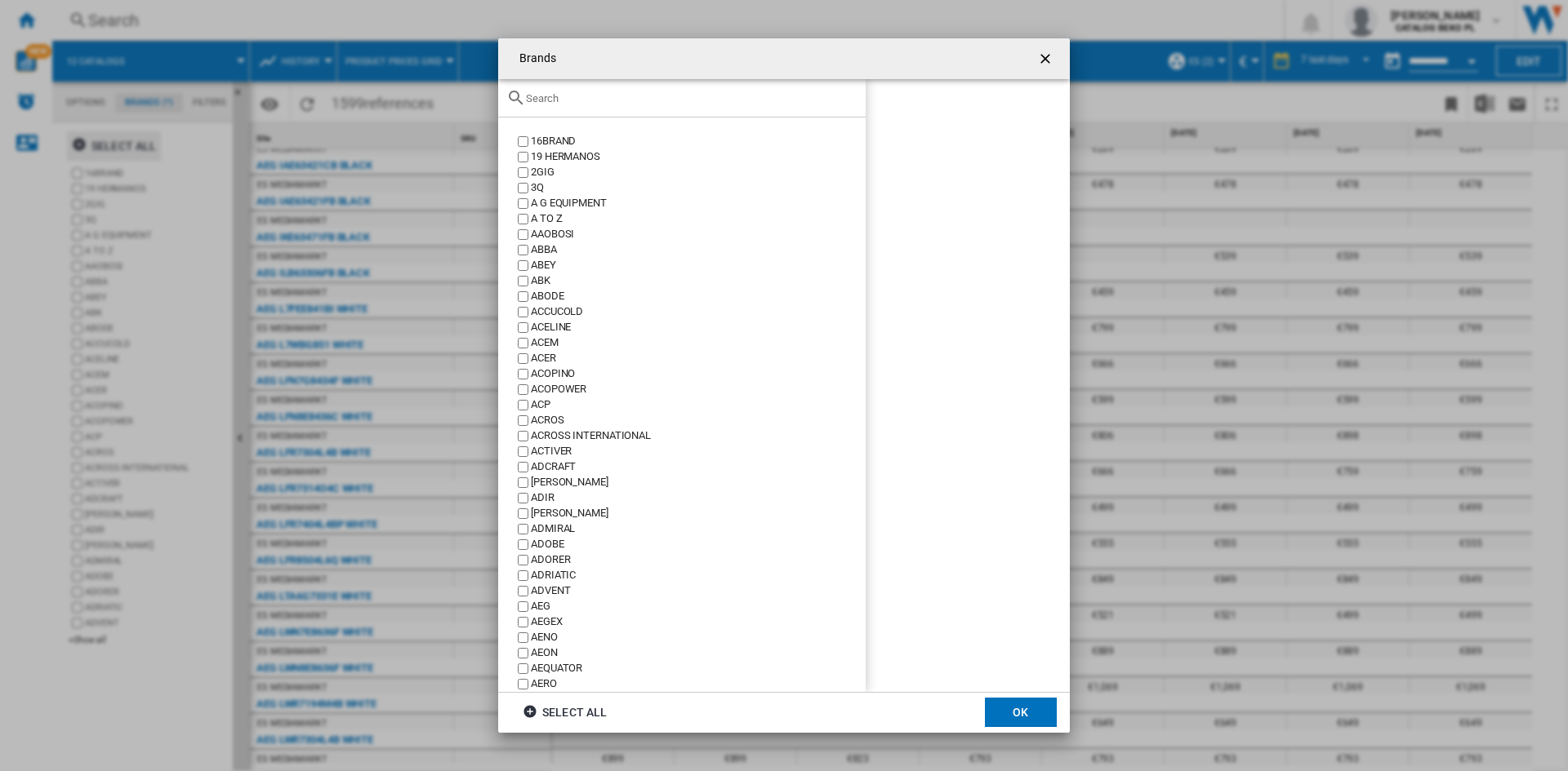
click at [606, 98] on input "Brands 16BRAND ..." at bounding box center [691, 98] width 332 height 13
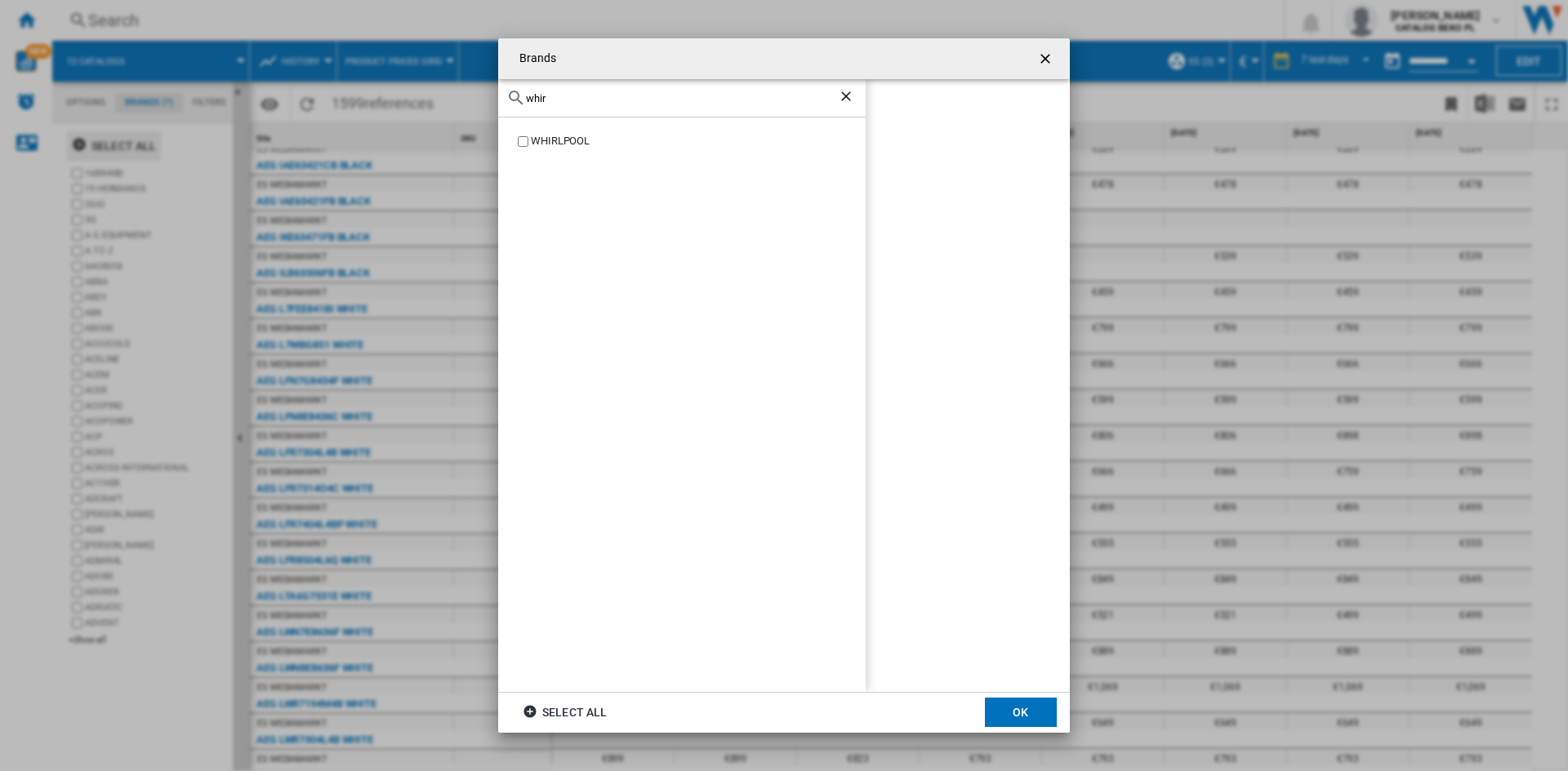
type input "whir"
click at [563, 130] on div "WHIRLPOOL" at bounding box center [681, 405] width 367 height 575
click at [563, 135] on div "WHIRLPOOL" at bounding box center [698, 141] width 335 height 15
click at [1008, 705] on button "OK" at bounding box center [1020, 712] width 72 height 29
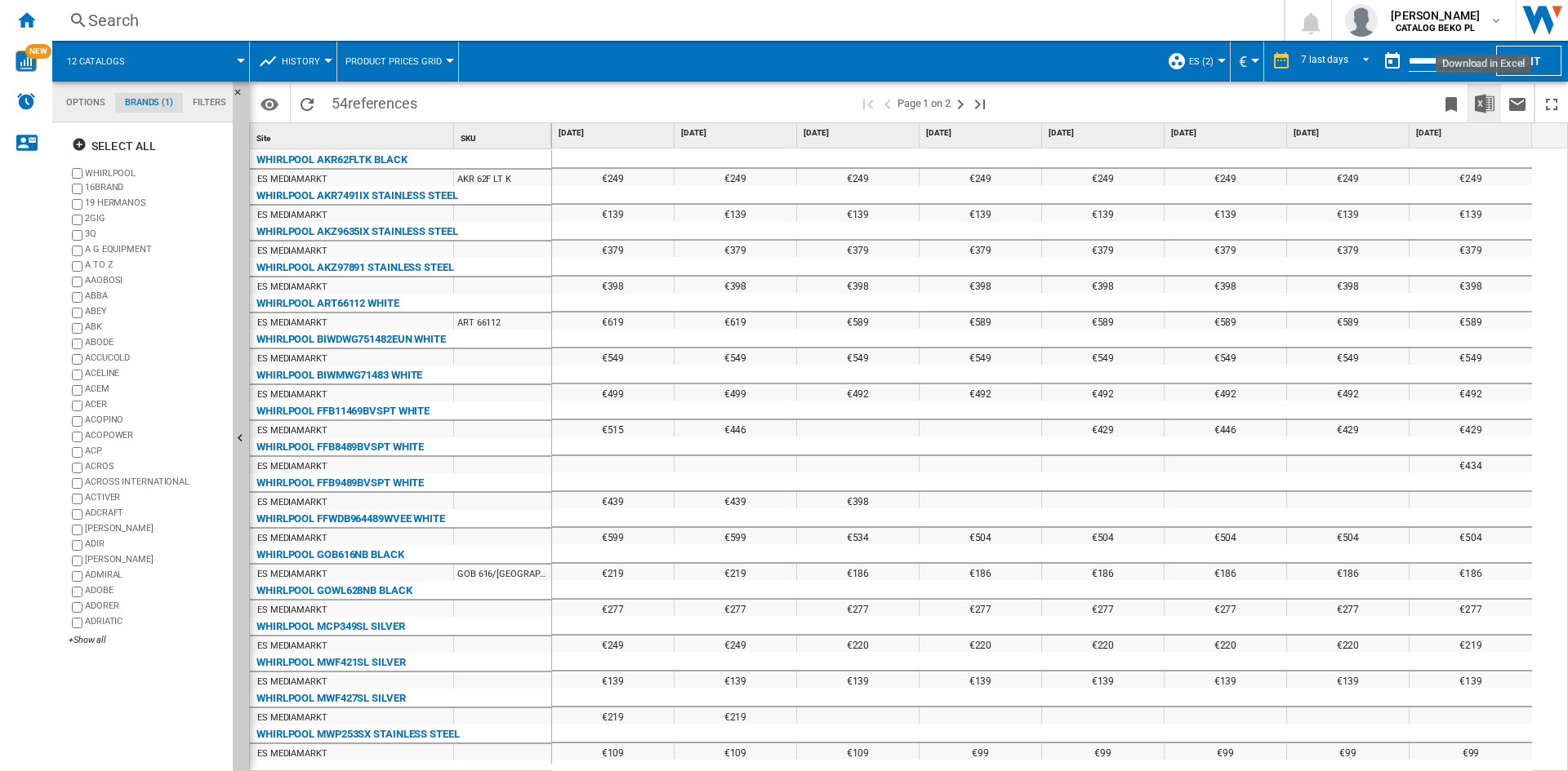
click at [1491, 105] on img "Download in Excel" at bounding box center [1484, 104] width 19 height 19
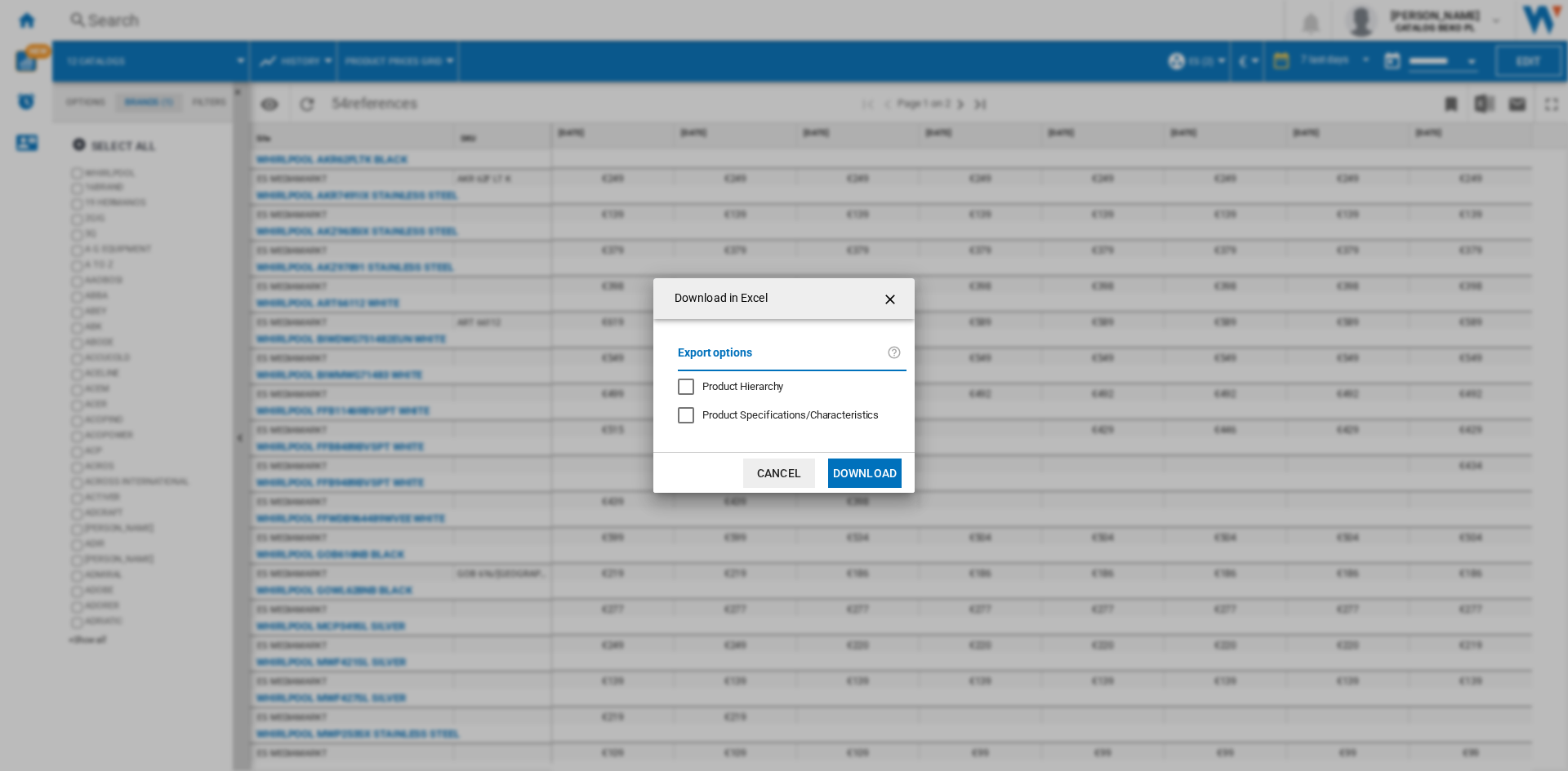
drag, startPoint x: 767, startPoint y: 387, endPoint x: 778, endPoint y: 396, distance: 14.2
click at [766, 387] on span "Product Hierarchy" at bounding box center [743, 386] width 81 height 13
click at [877, 470] on button "Download" at bounding box center [864, 473] width 73 height 29
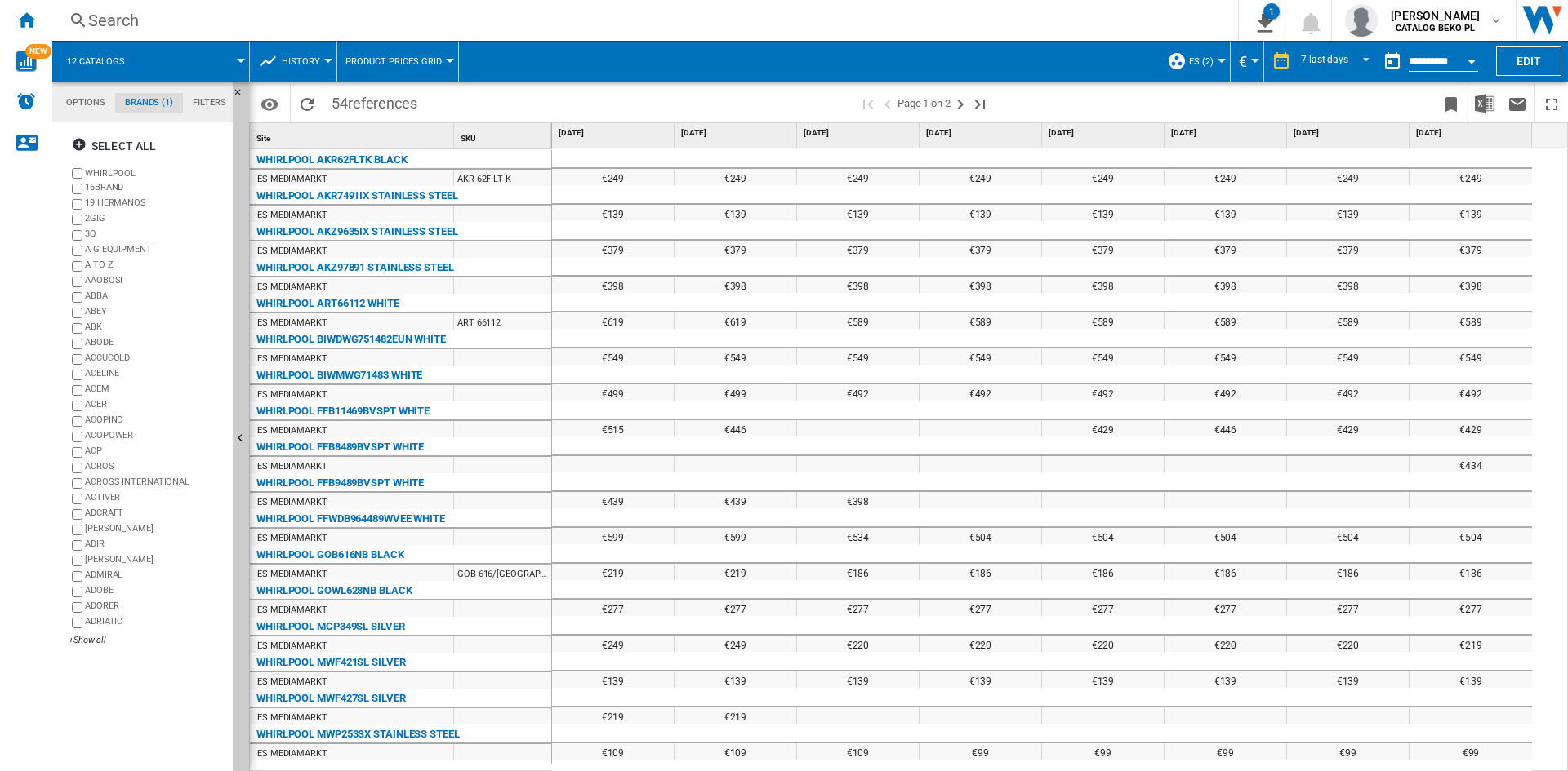
click at [197, 105] on md-tab-item "Filters" at bounding box center [209, 103] width 53 height 19
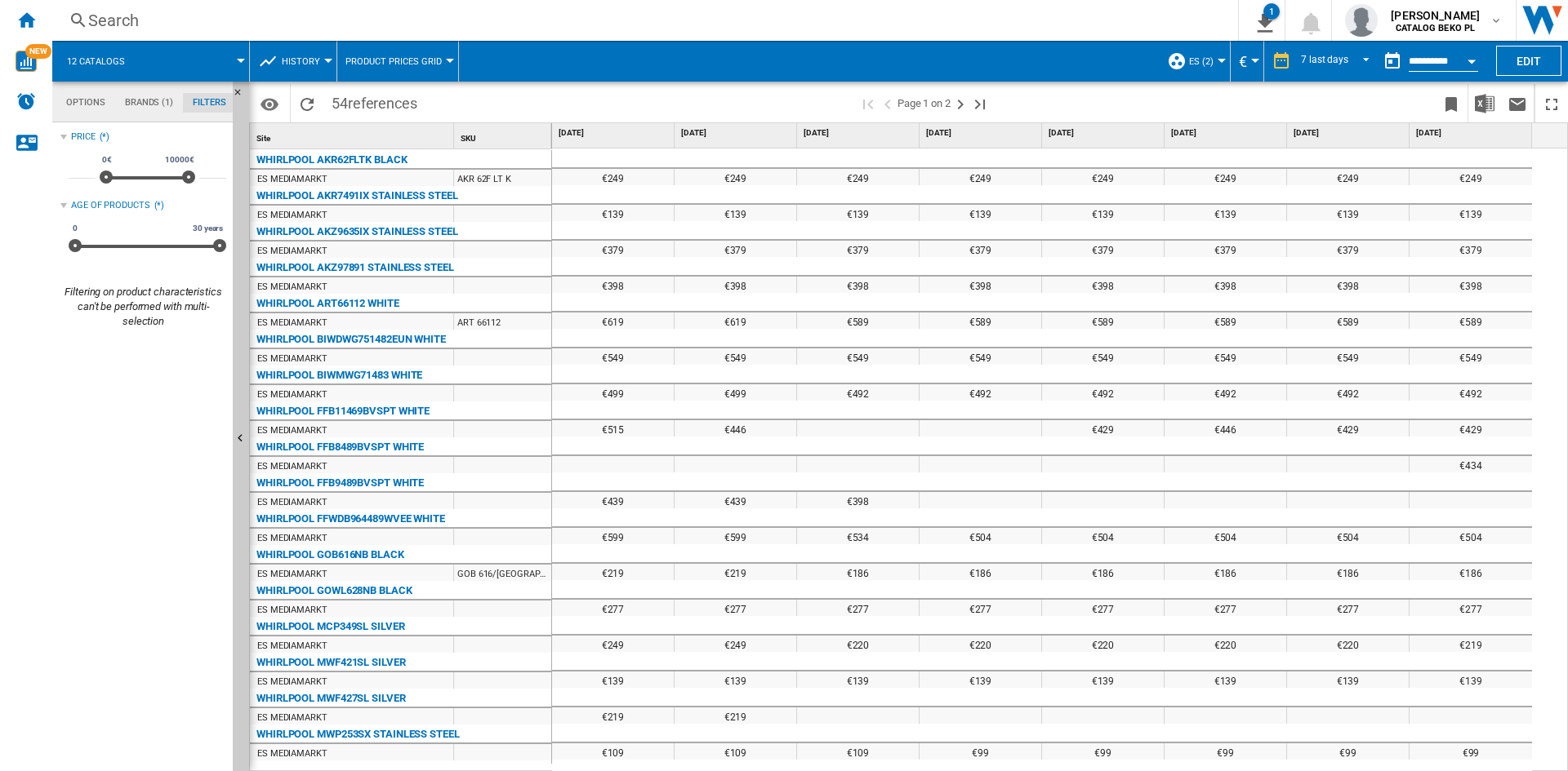
scroll to position [106, 0]
click at [76, 97] on md-tab-item "Options" at bounding box center [86, 103] width 59 height 19
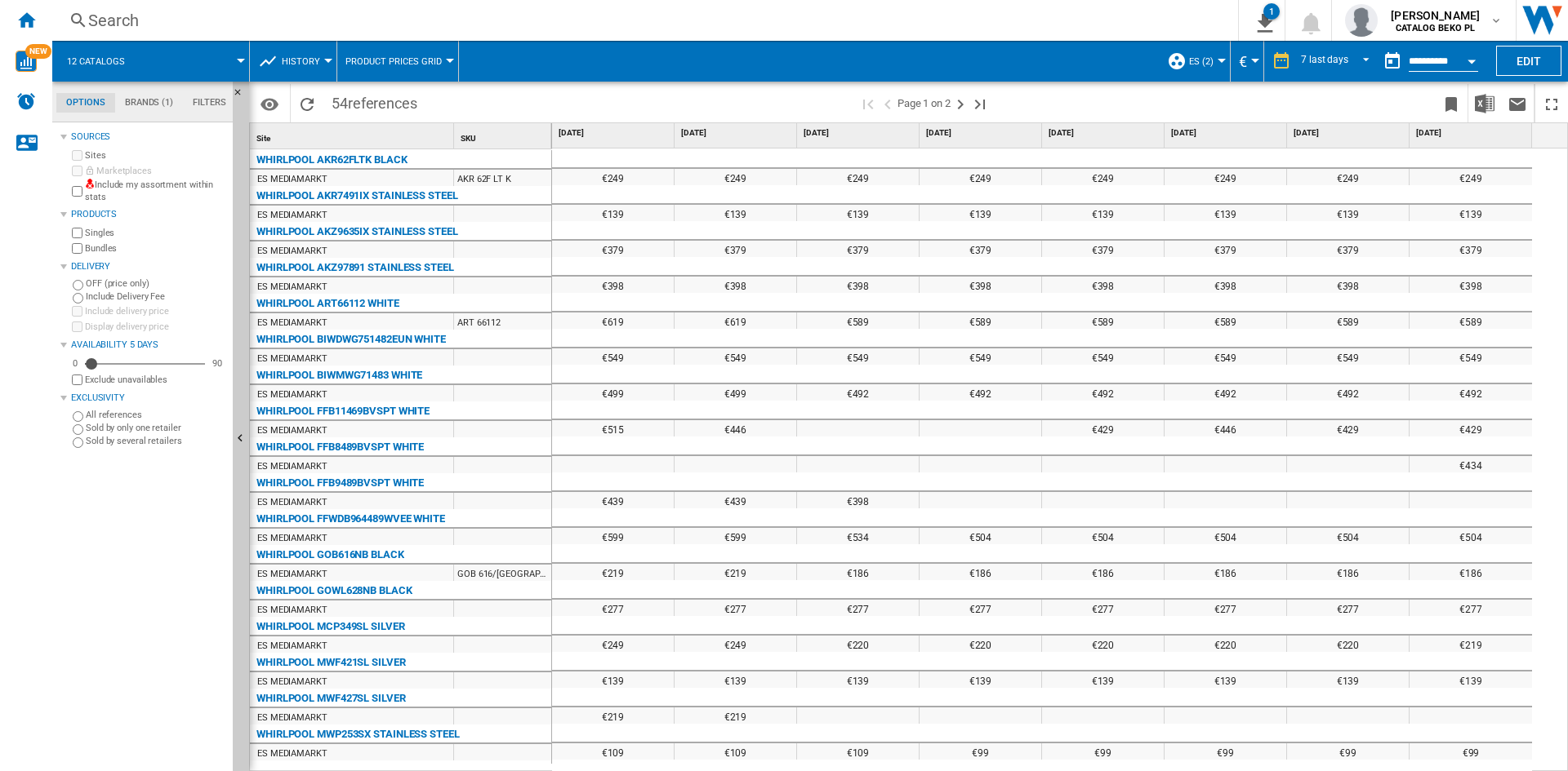
click at [135, 103] on md-tab-item "Brands (1)" at bounding box center [149, 103] width 67 height 19
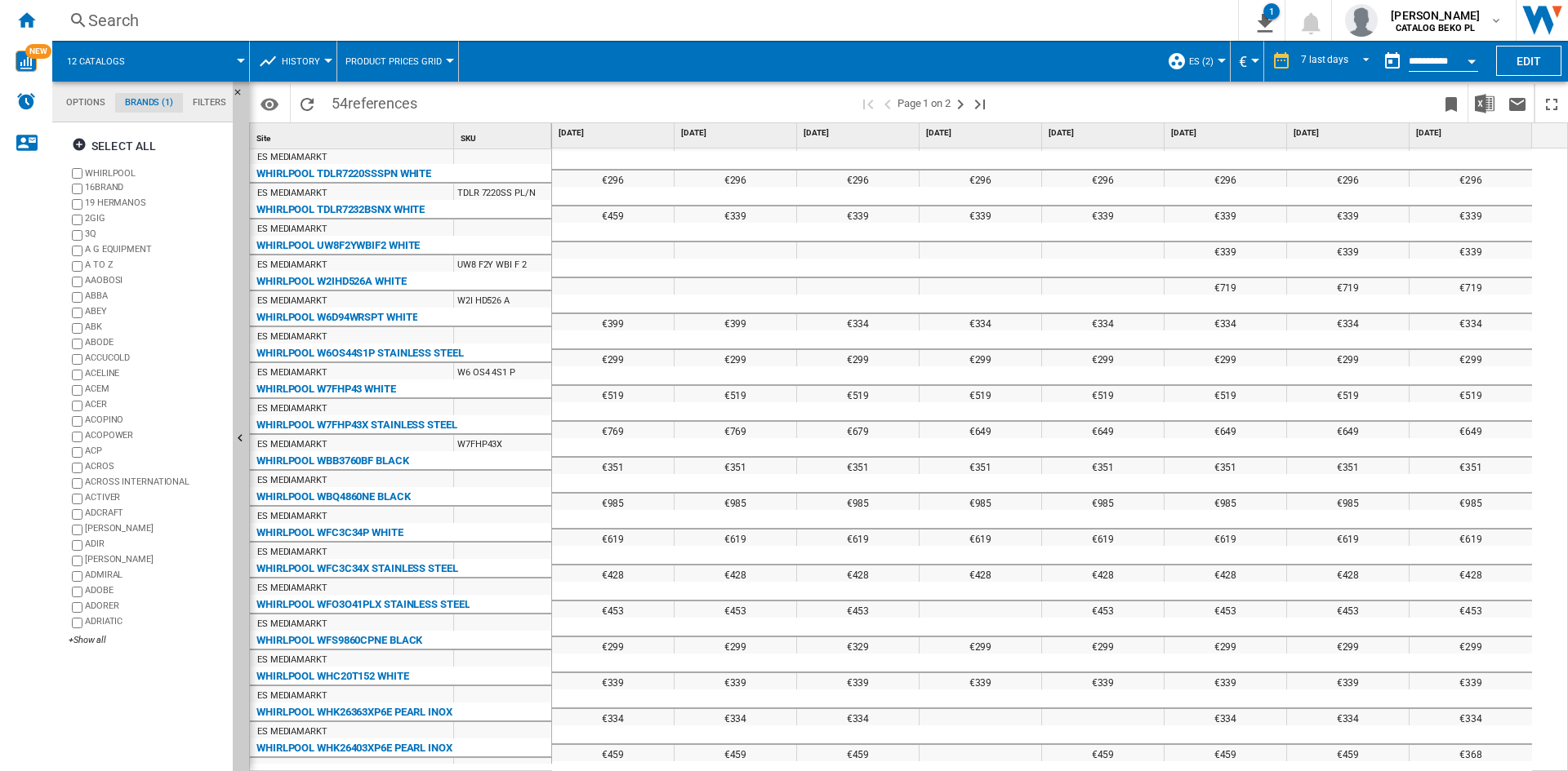
scroll to position [0, 0]
